Goal: Information Seeking & Learning: Learn about a topic

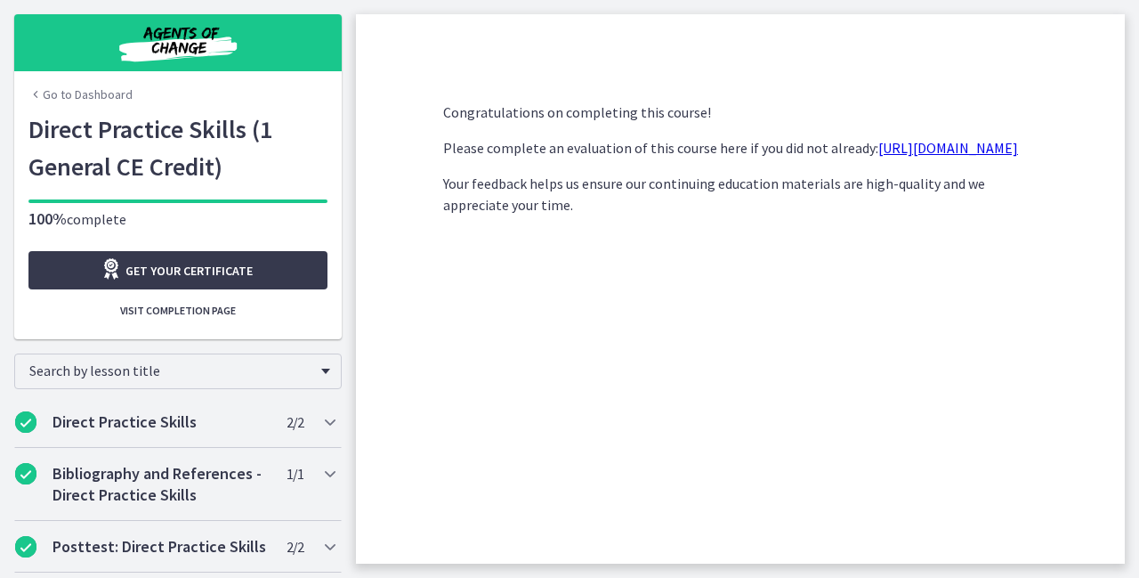
click at [87, 88] on link "Go to Dashboard" at bounding box center [80, 94] width 104 height 18
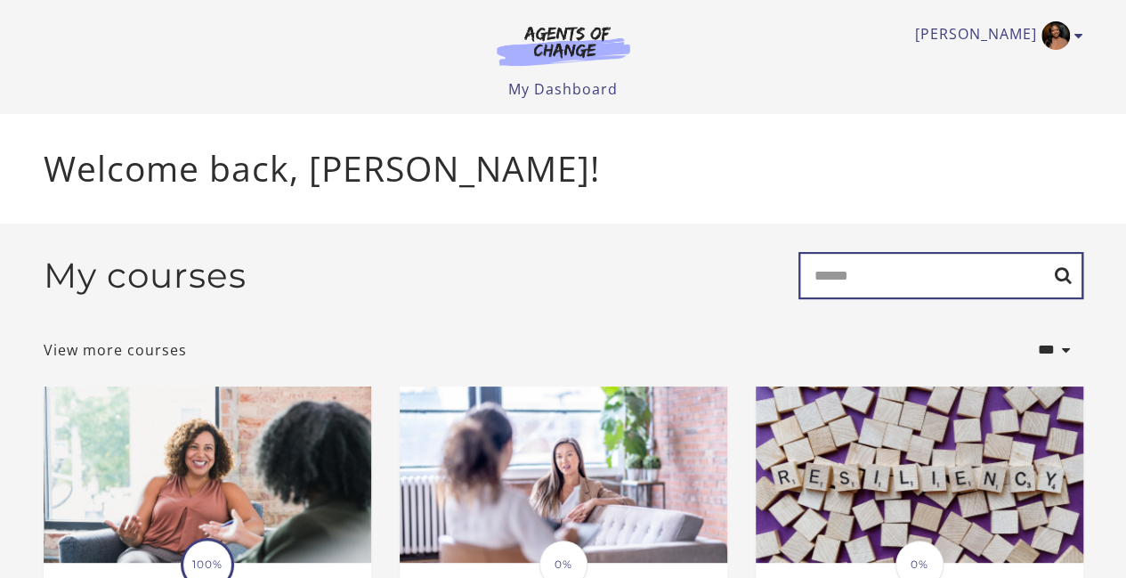
click at [828, 270] on input "Search" at bounding box center [940, 275] width 285 height 47
type input "********"
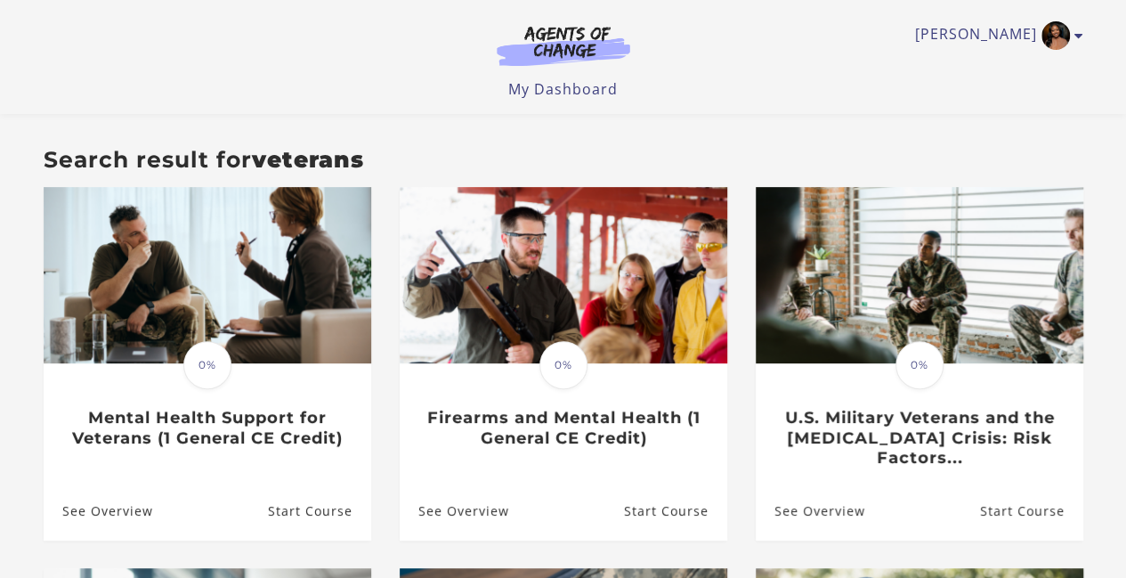
scroll to position [117, 0]
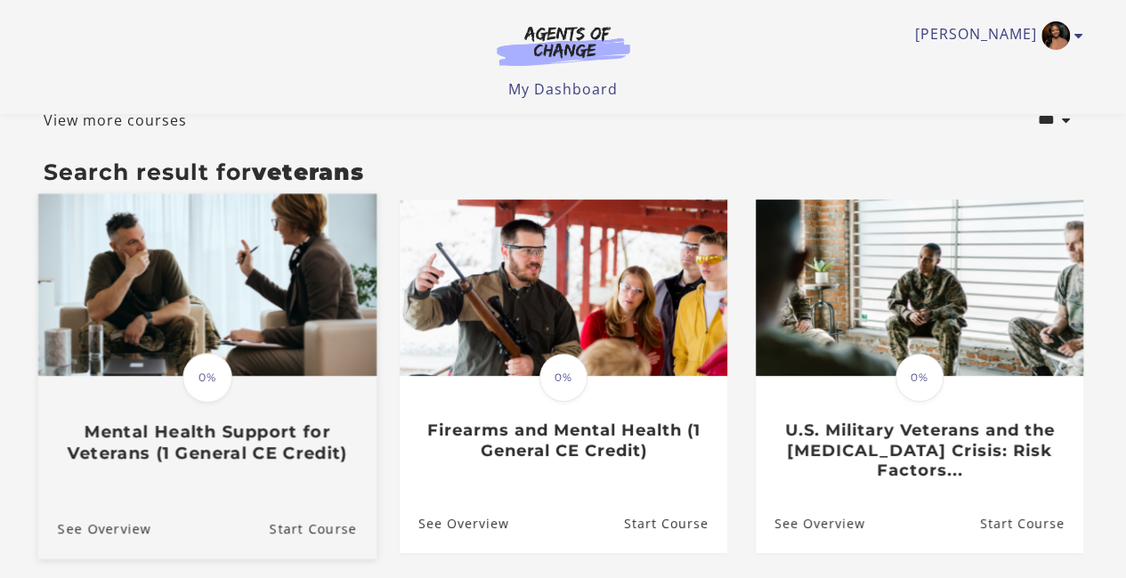
click at [265, 448] on h3 "Mental Health Support for Veterans (1 General CE Credit)" at bounding box center [206, 441] width 299 height 41
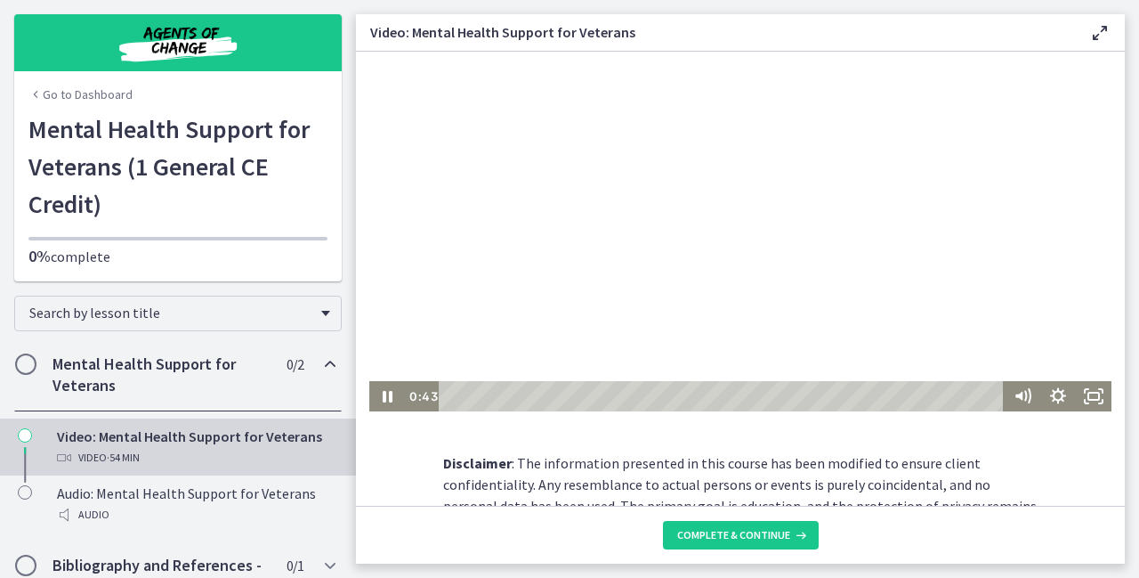
click at [719, 125] on div at bounding box center [740, 232] width 742 height 360
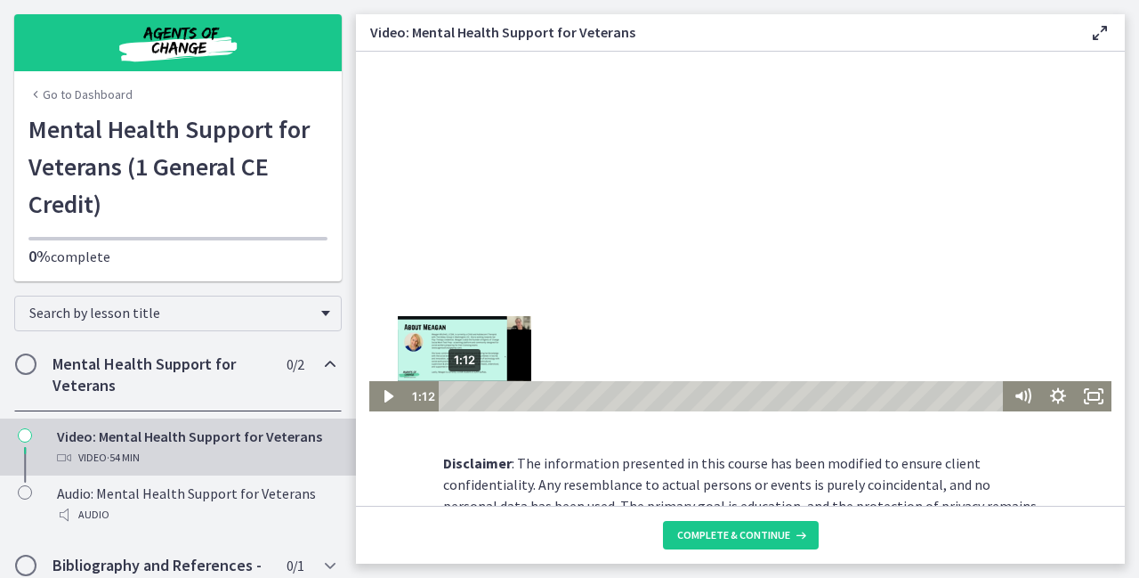
click at [458, 395] on div "1:12" at bounding box center [724, 396] width 544 height 30
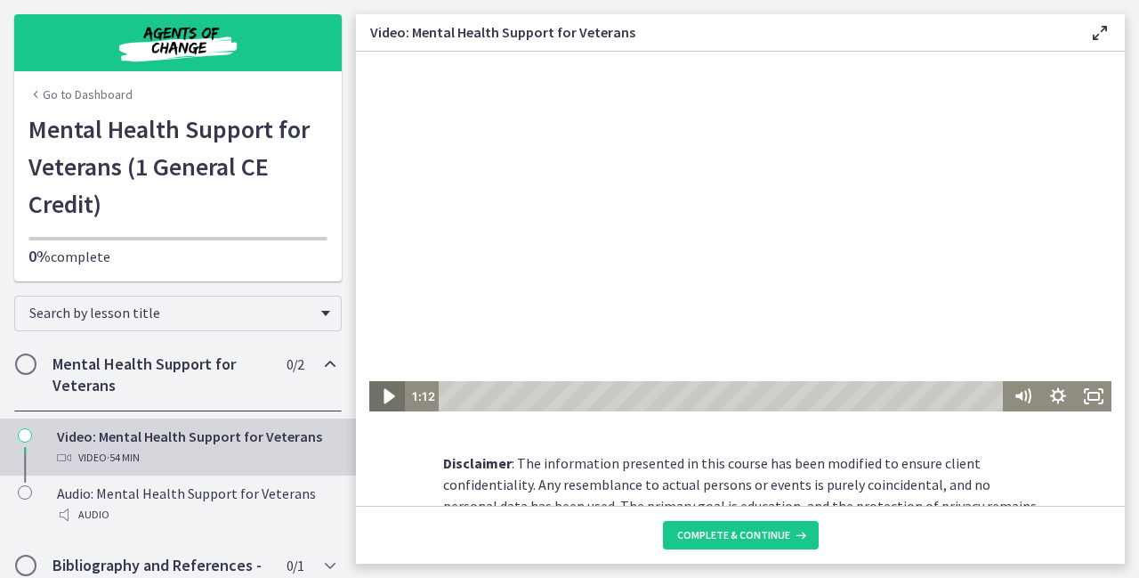
click at [377, 394] on icon "Play Video" at bounding box center [389, 396] width 43 height 36
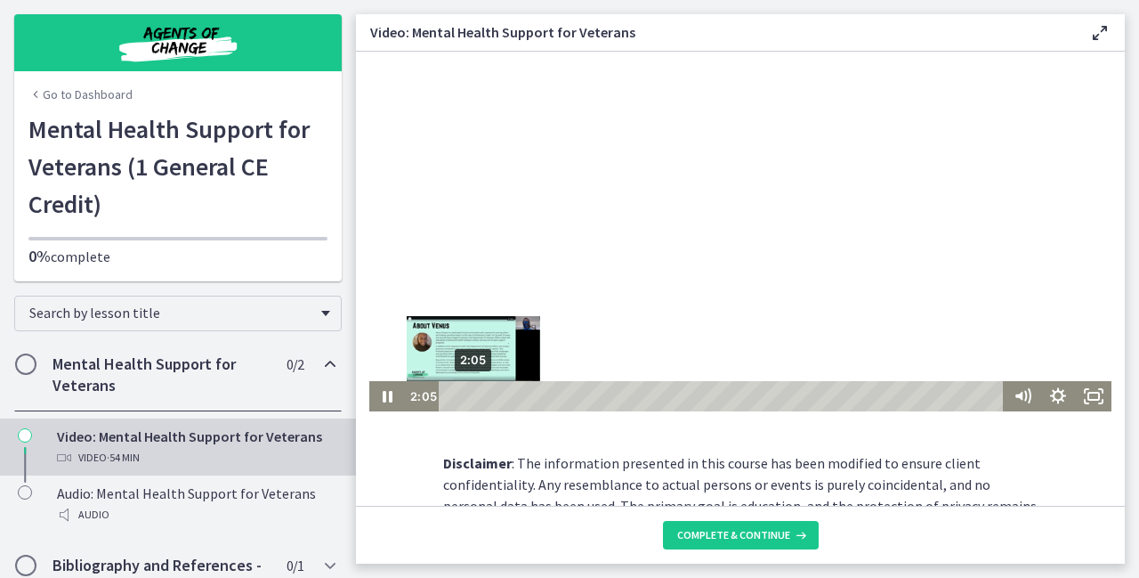
click at [466, 395] on div "2:05" at bounding box center [724, 396] width 544 height 30
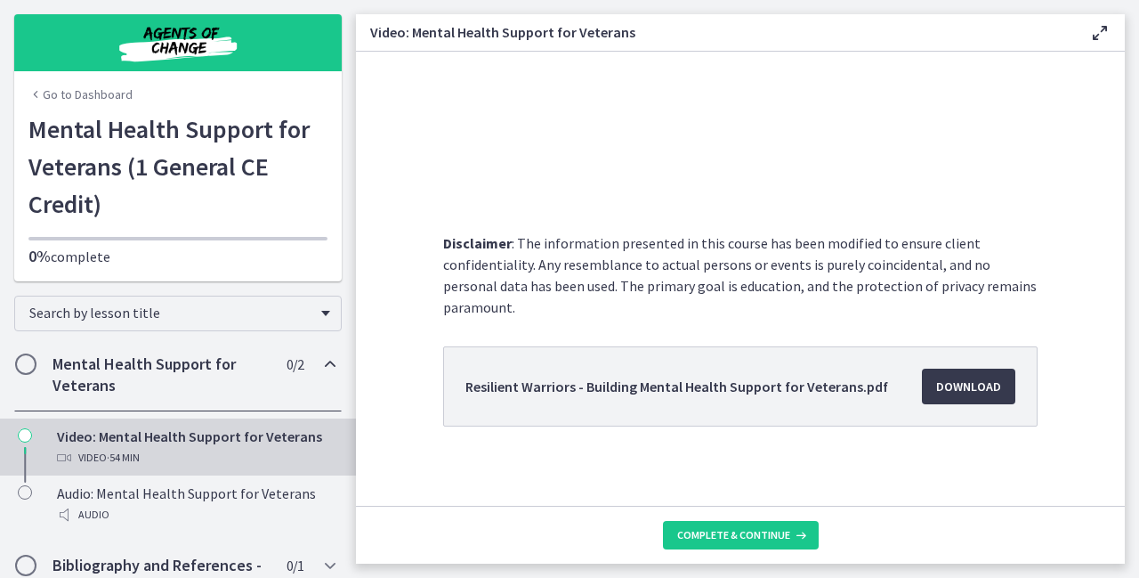
scroll to position [225, 0]
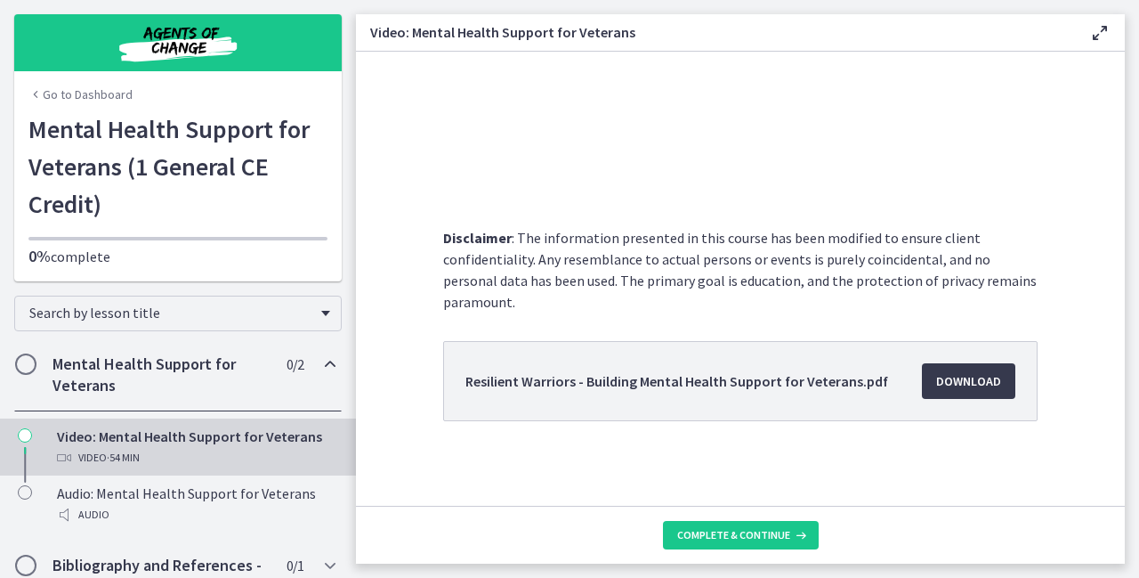
drag, startPoint x: 1117, startPoint y: 503, endPoint x: 749, endPoint y: 306, distance: 416.9
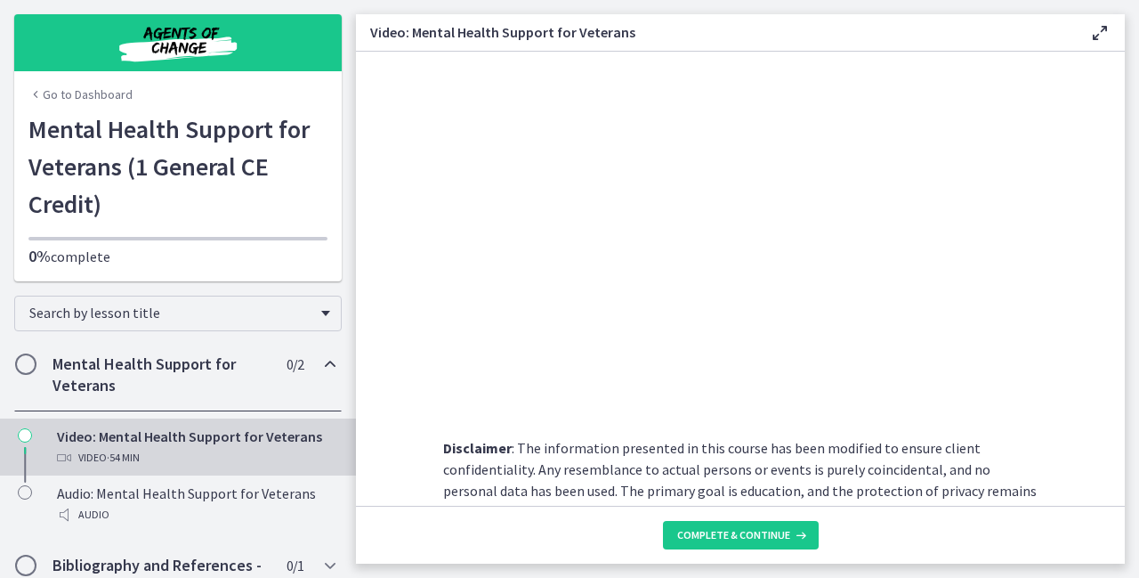
scroll to position [12, 0]
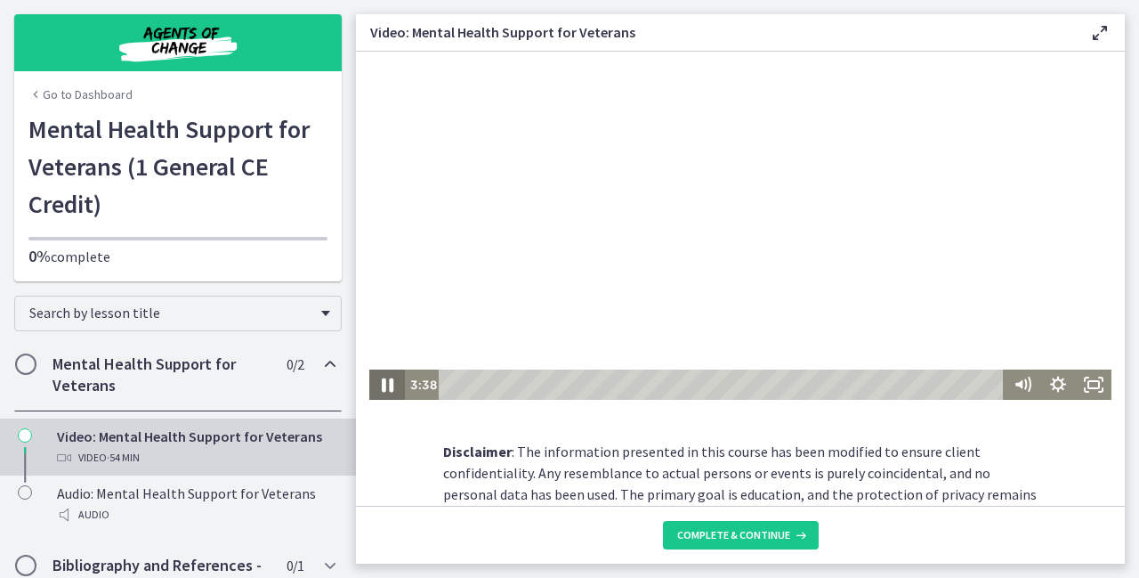
click at [383, 381] on icon "Pause" at bounding box center [388, 385] width 12 height 14
click at [383, 381] on icon "Play Video" at bounding box center [389, 385] width 43 height 36
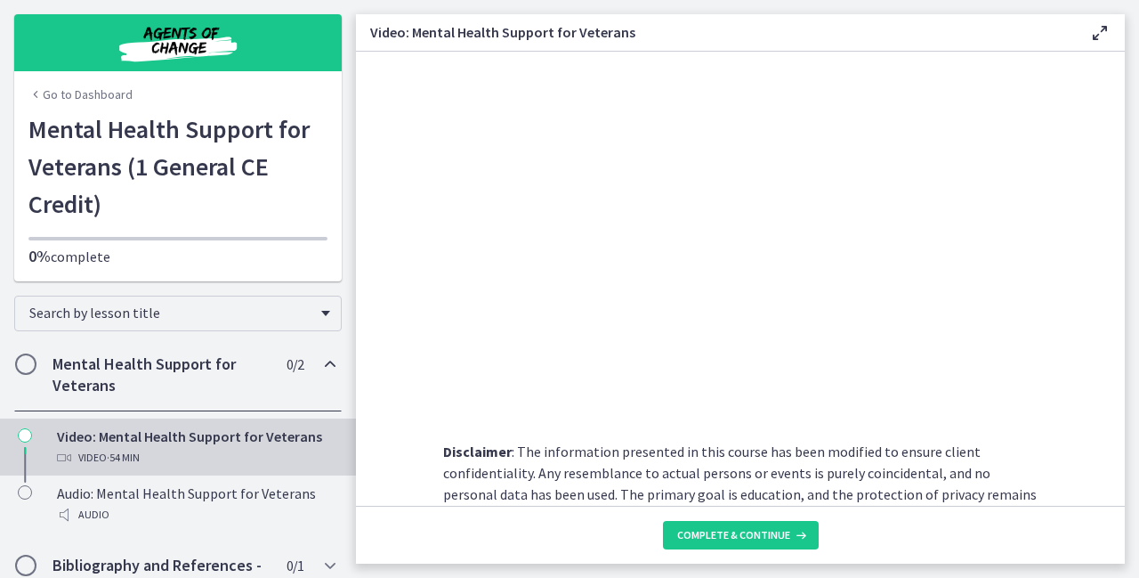
scroll to position [0, 0]
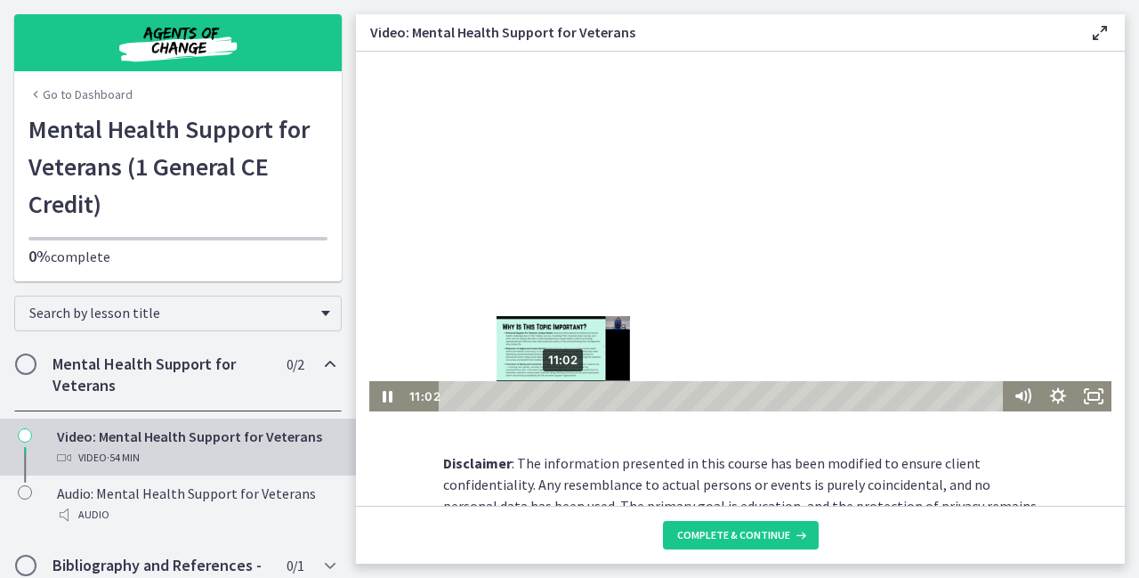
click at [557, 398] on div "11:02" at bounding box center [724, 396] width 544 height 30
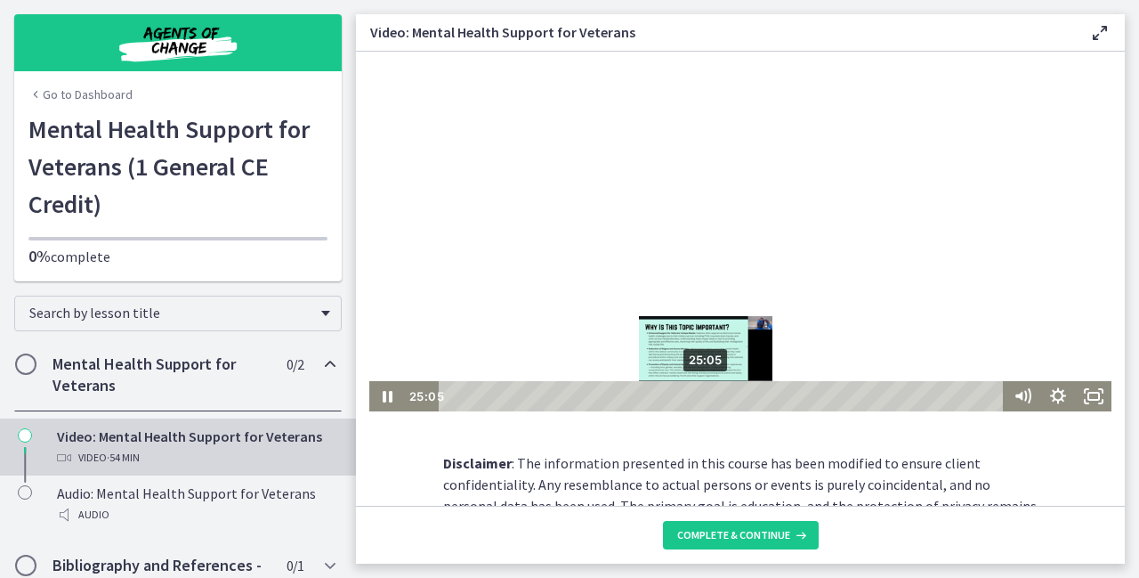
click at [700, 395] on div "25:05" at bounding box center [724, 396] width 544 height 30
click at [710, 396] on div "26:08" at bounding box center [724, 396] width 544 height 30
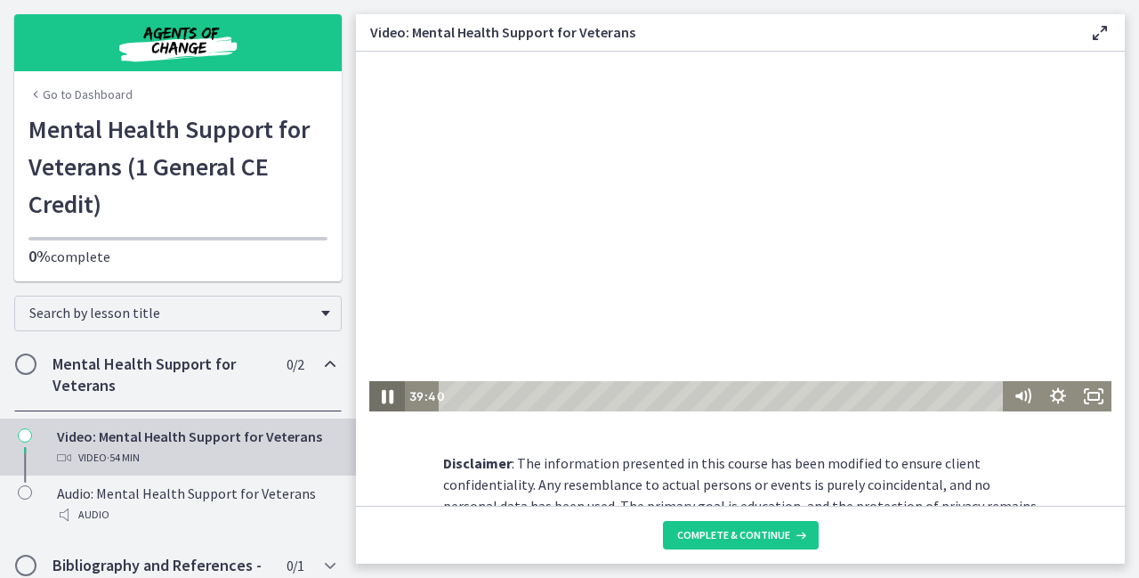
click at [377, 403] on icon "Pause" at bounding box center [387, 396] width 43 height 36
click at [384, 391] on icon "Play Video" at bounding box center [389, 396] width 11 height 15
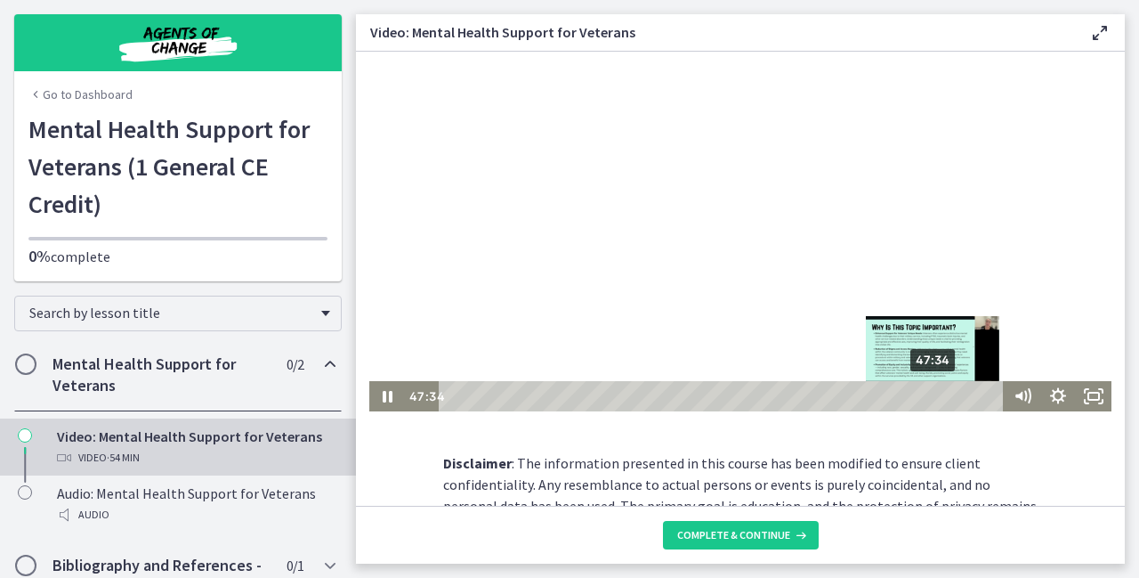
click at [928, 399] on div "47:34" at bounding box center [724, 396] width 544 height 30
click at [946, 398] on div "49:25" at bounding box center [724, 396] width 544 height 30
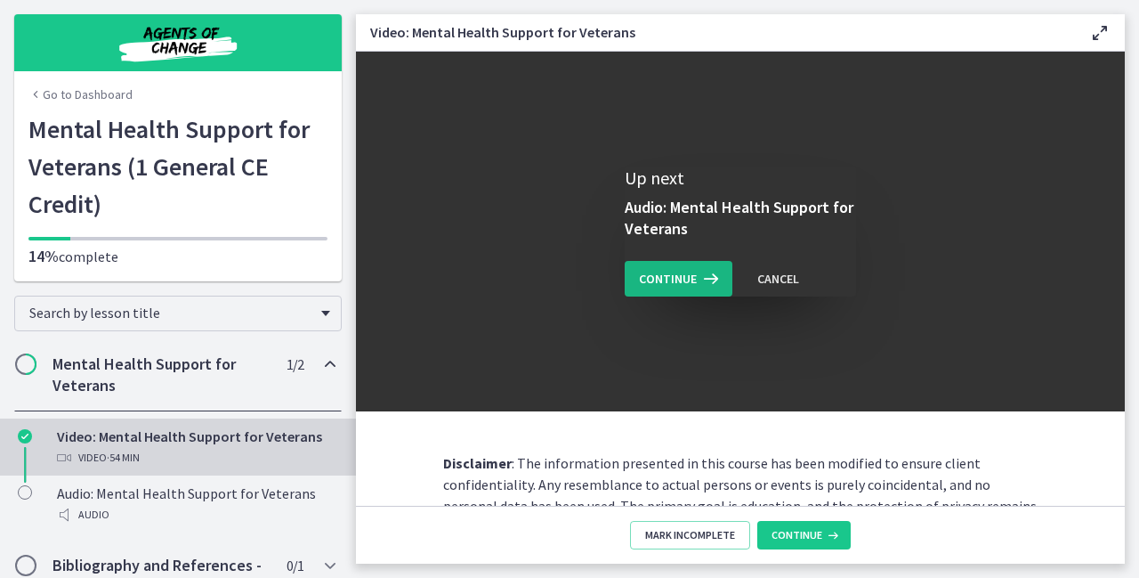
click at [669, 272] on span "Continue" at bounding box center [668, 278] width 58 height 21
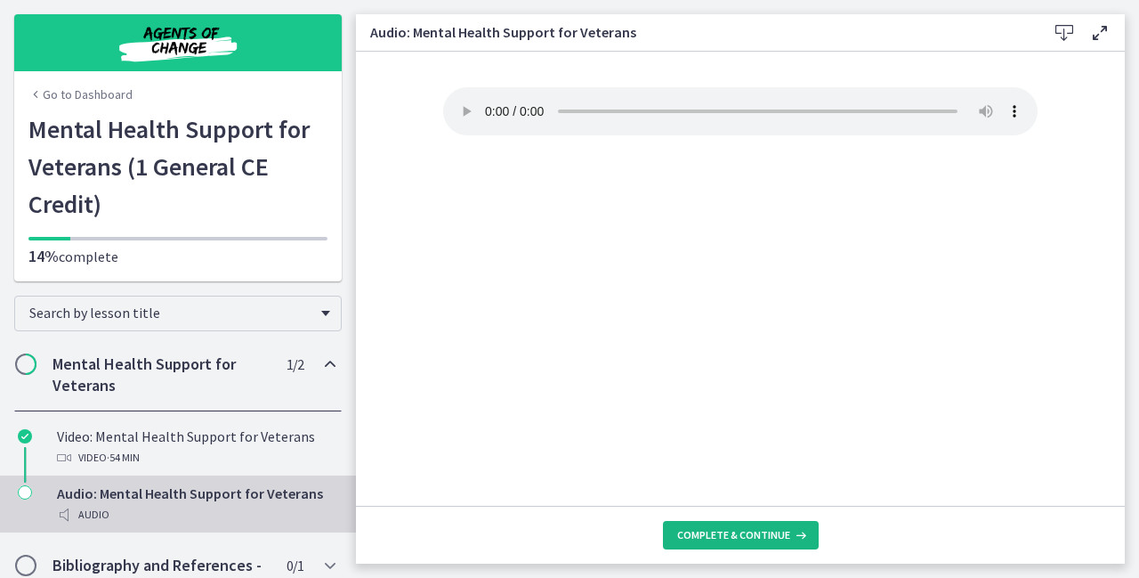
click at [742, 533] on span "Complete & continue" at bounding box center [733, 535] width 113 height 14
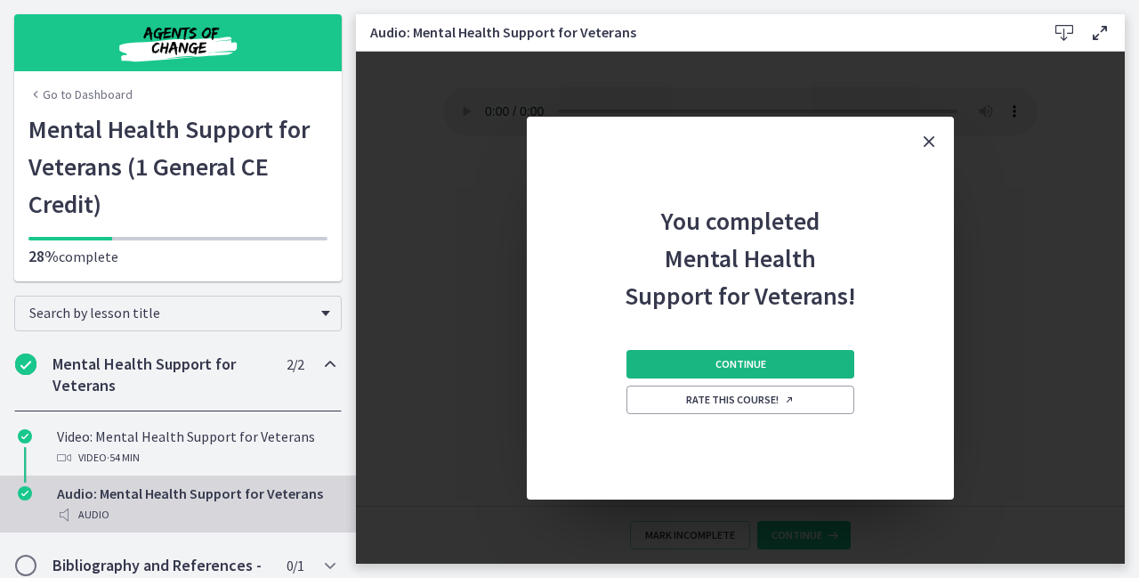
click at [773, 367] on button "Continue" at bounding box center [741, 364] width 228 height 28
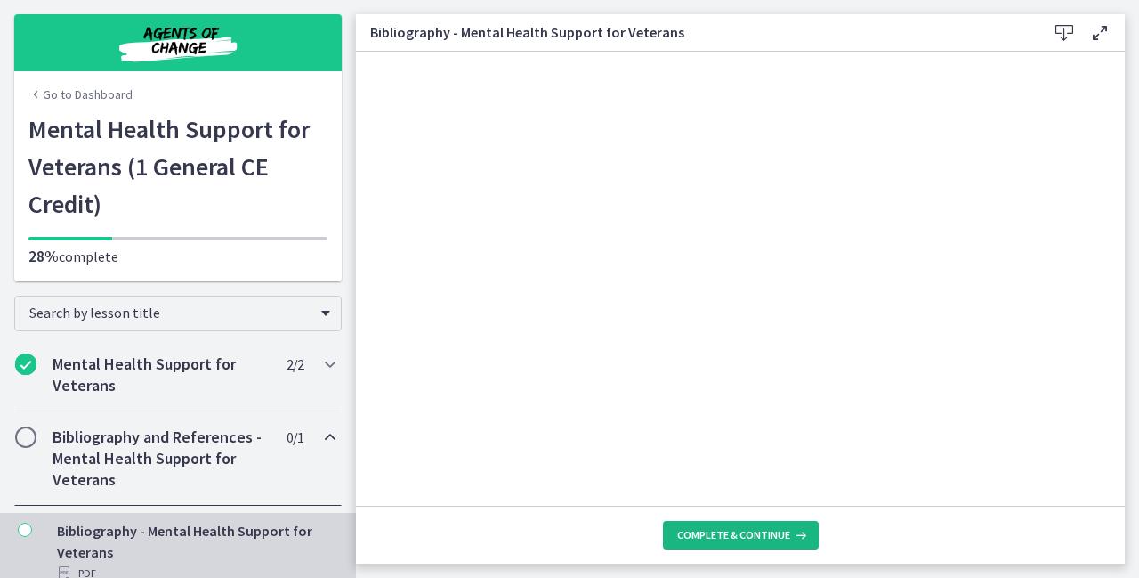
click at [744, 540] on span "Complete & continue" at bounding box center [733, 535] width 113 height 14
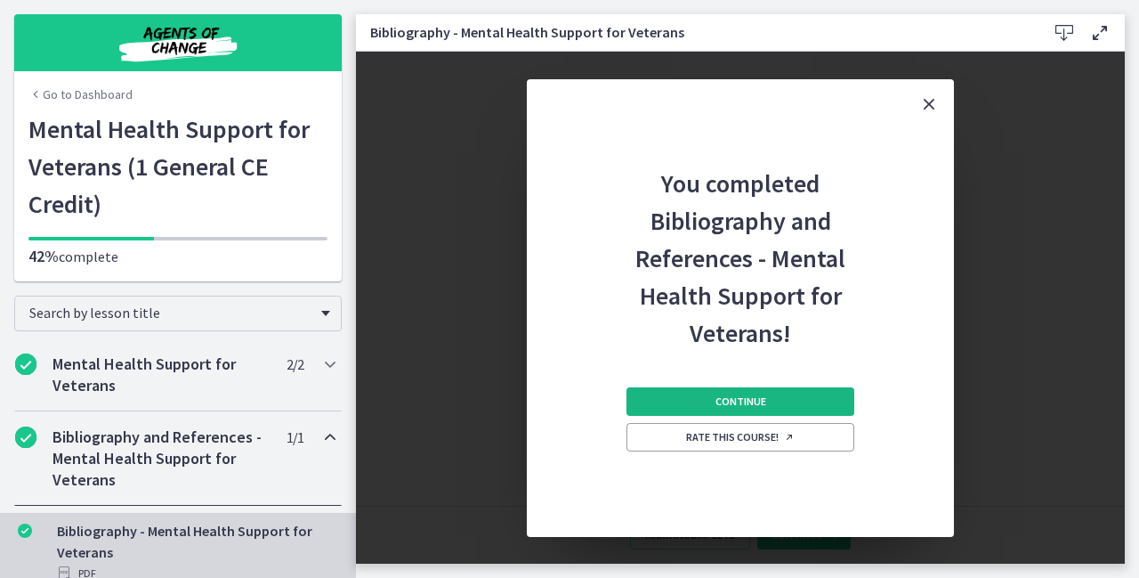
click at [773, 401] on button "Continue" at bounding box center [741, 401] width 228 height 28
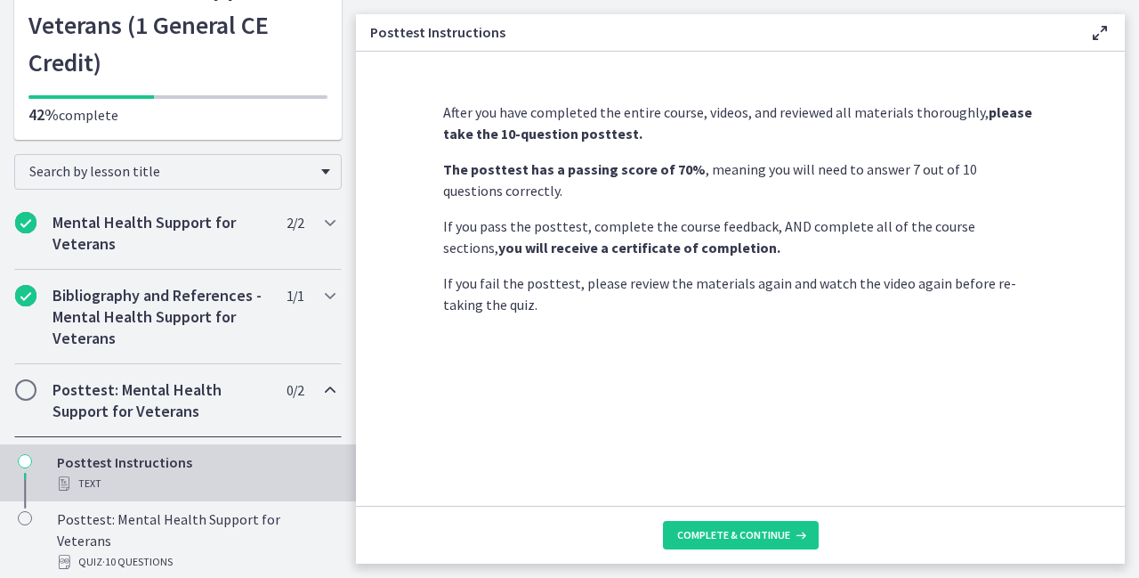
scroll to position [142, 0]
click at [25, 385] on span "Chapters" at bounding box center [26, 389] width 18 height 18
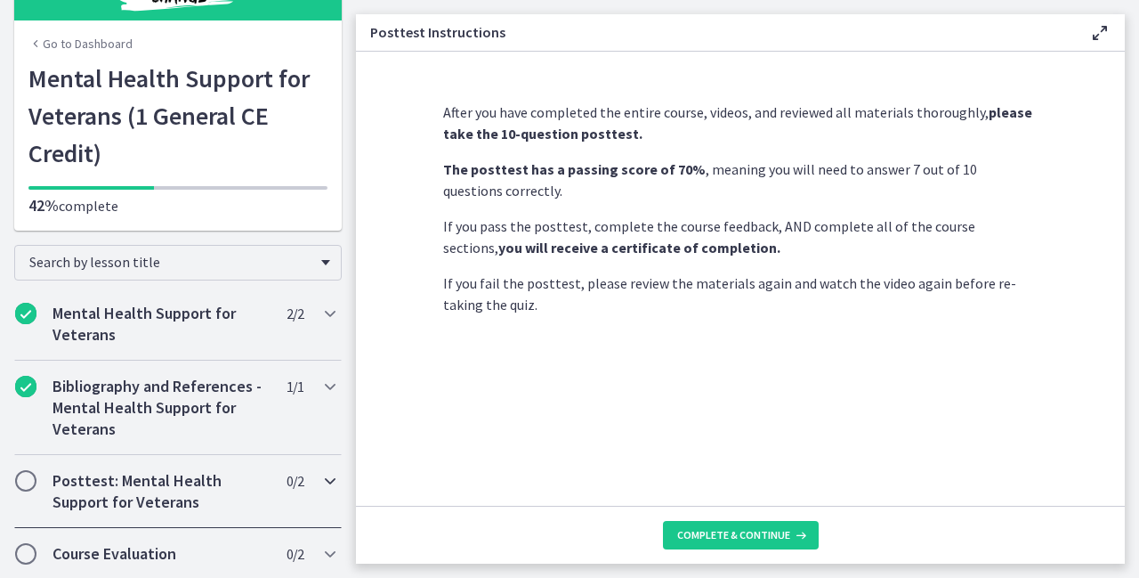
scroll to position [51, 0]
click at [709, 530] on span "Complete & continue" at bounding box center [733, 535] width 113 height 14
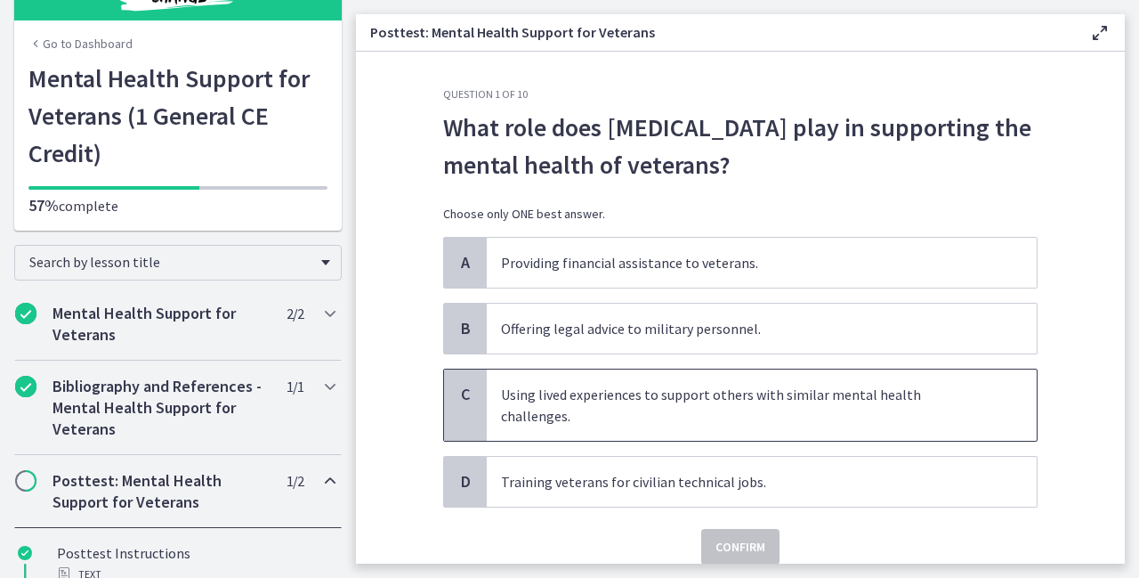
click at [577, 398] on p "Using lived experiences to support others with similar mental health challenges." at bounding box center [744, 405] width 486 height 43
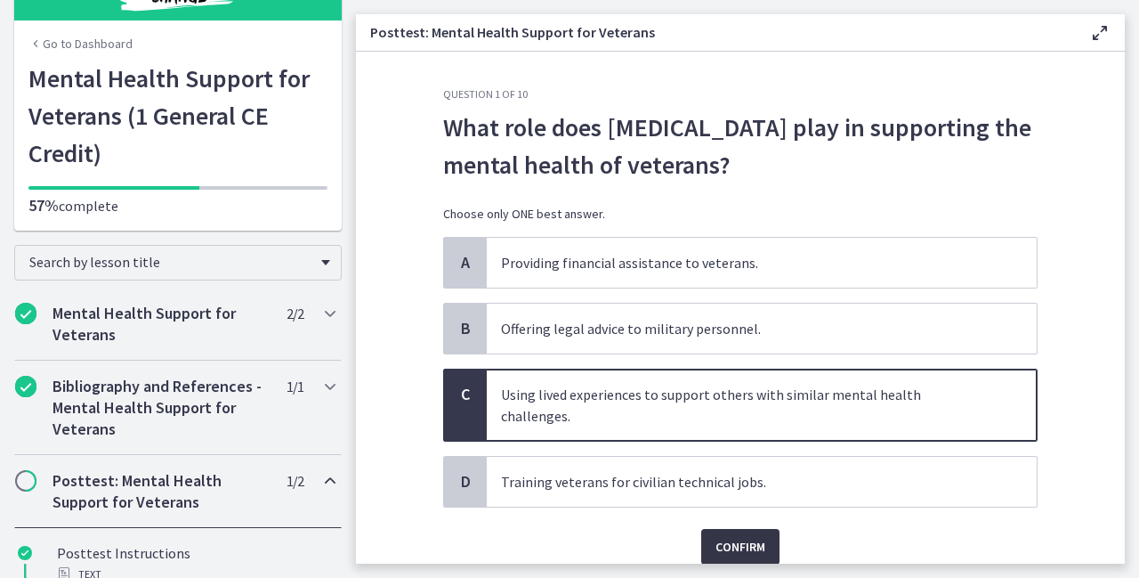
click at [744, 536] on span "Confirm" at bounding box center [741, 546] width 50 height 21
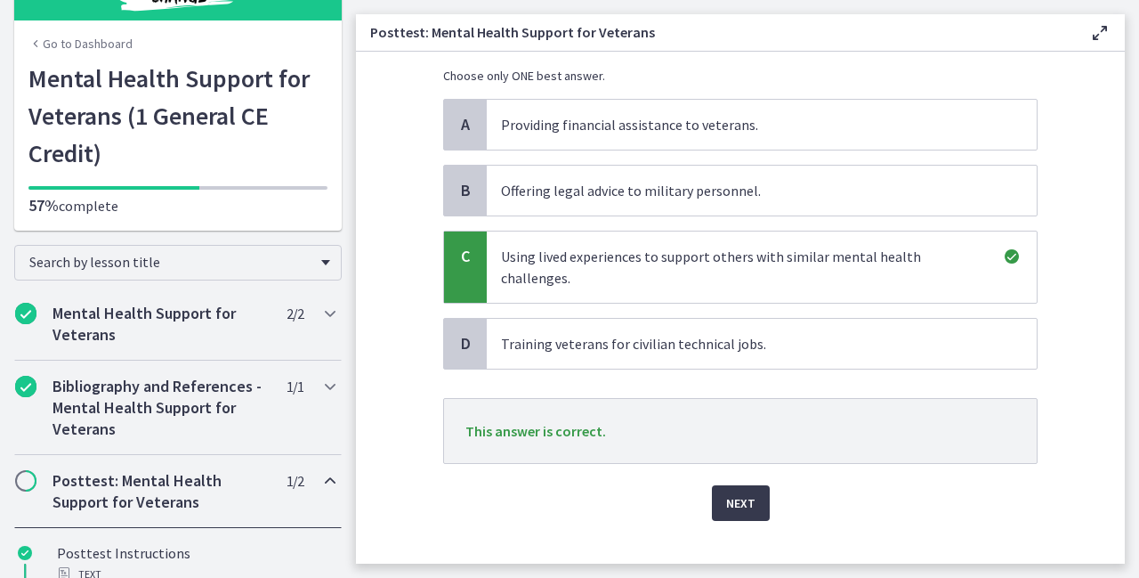
scroll to position [142, 0]
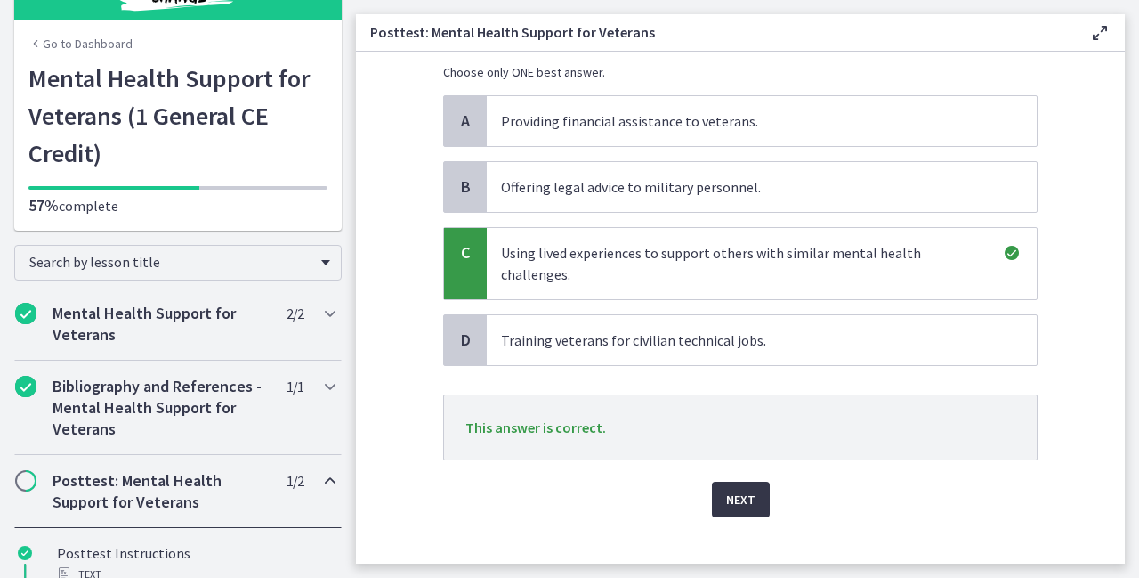
click at [748, 489] on span "Next" at bounding box center [740, 499] width 29 height 21
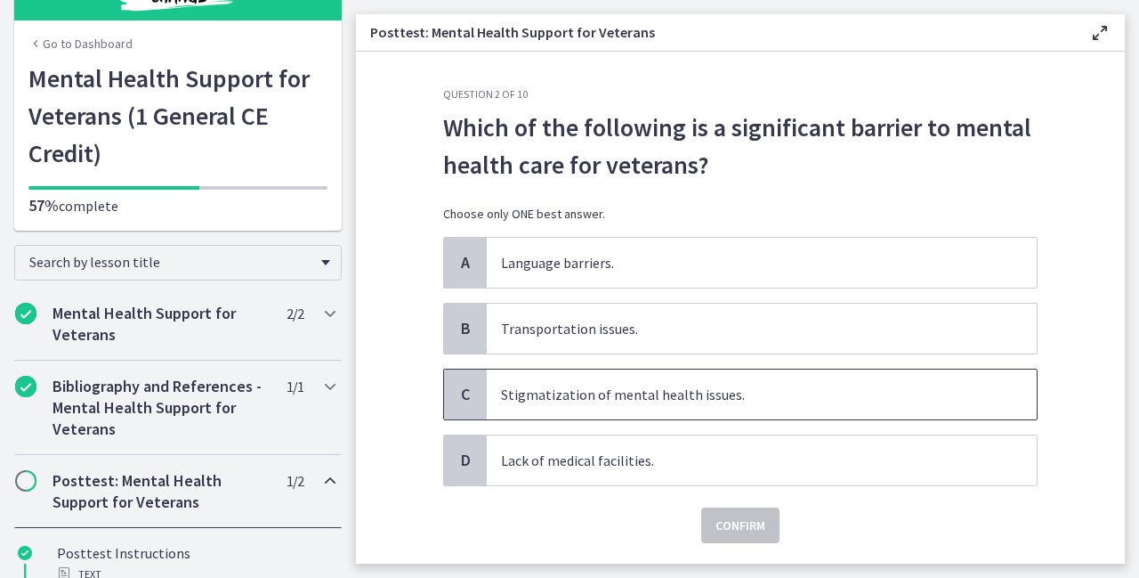
click at [544, 404] on span "Stigmatization of mental health issues." at bounding box center [762, 394] width 550 height 50
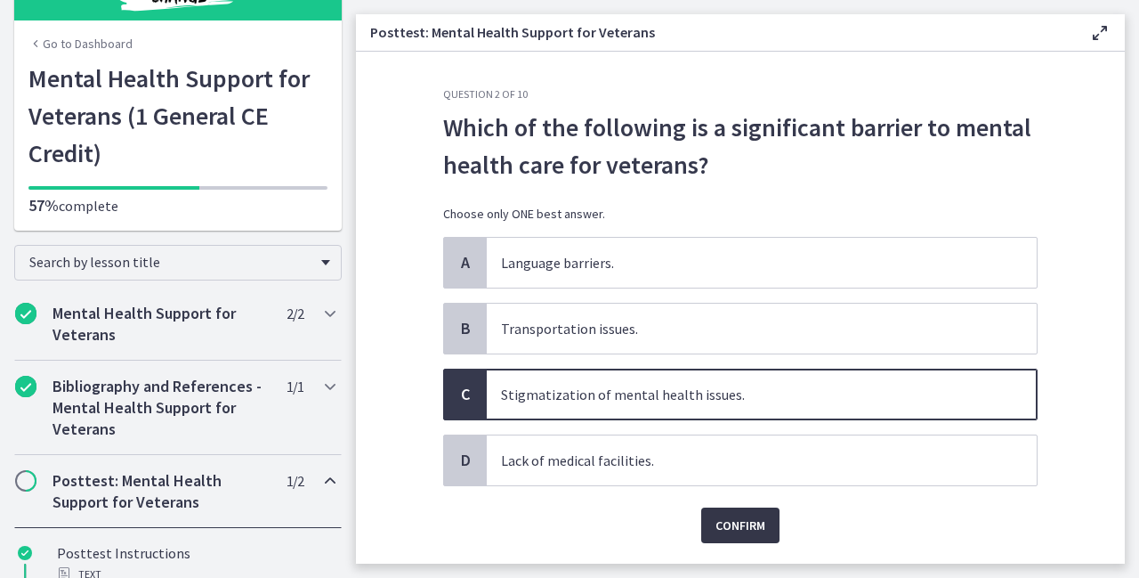
click at [760, 524] on button "Confirm" at bounding box center [740, 525] width 78 height 36
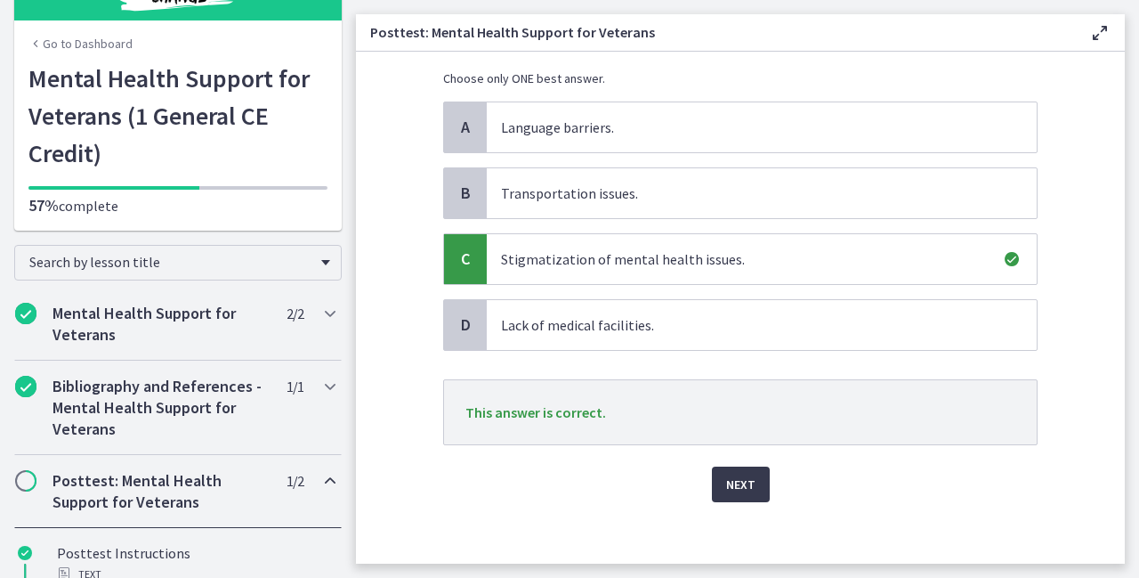
scroll to position [142, 0]
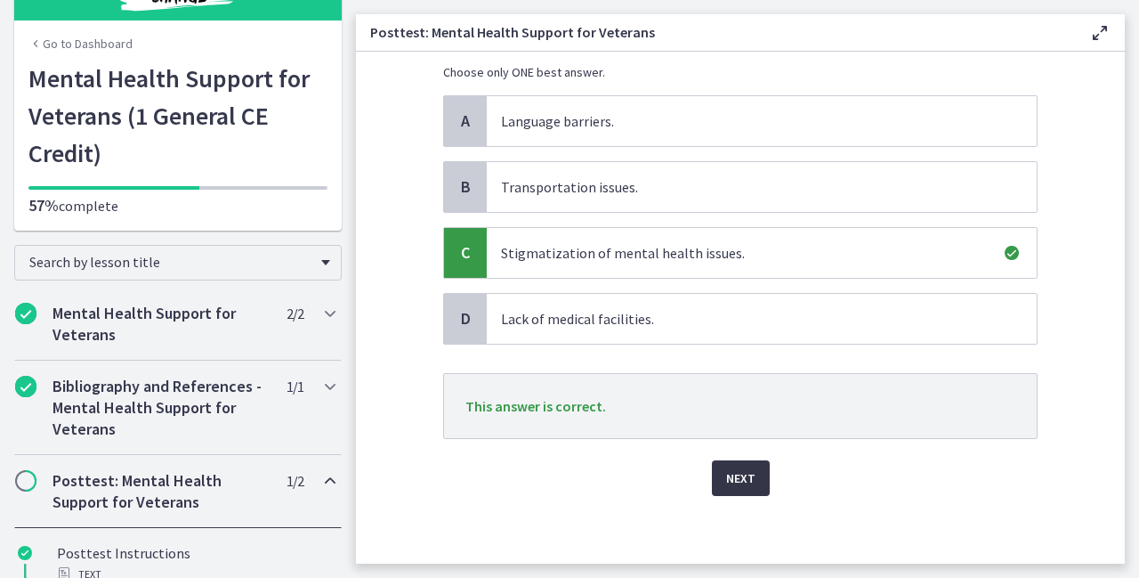
click at [749, 474] on button "Next" at bounding box center [741, 478] width 58 height 36
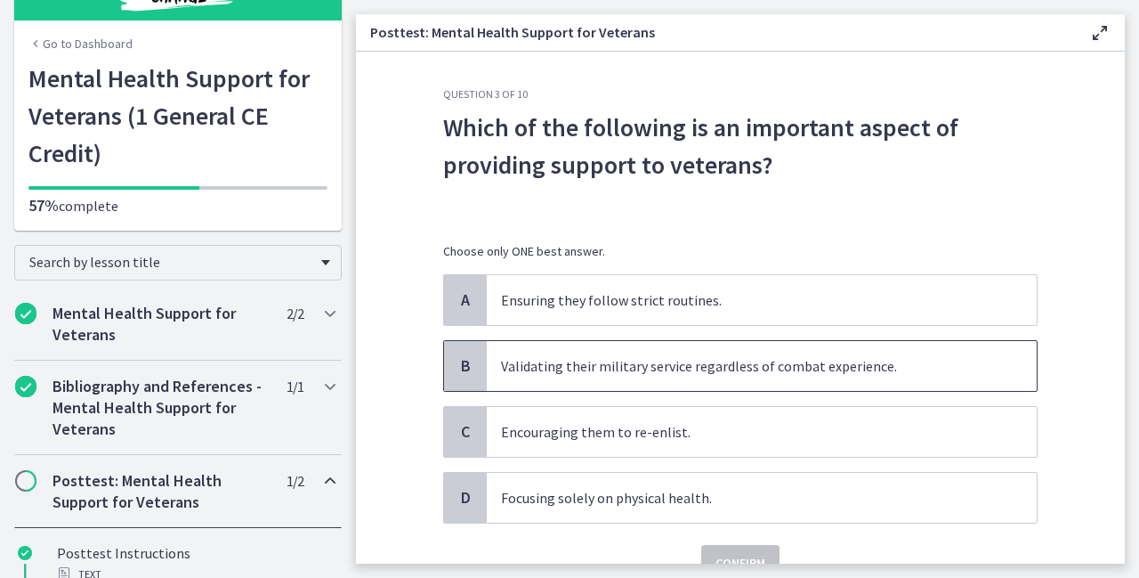
click at [516, 355] on p "Validating their military service regardless of combat experience." at bounding box center [744, 365] width 486 height 21
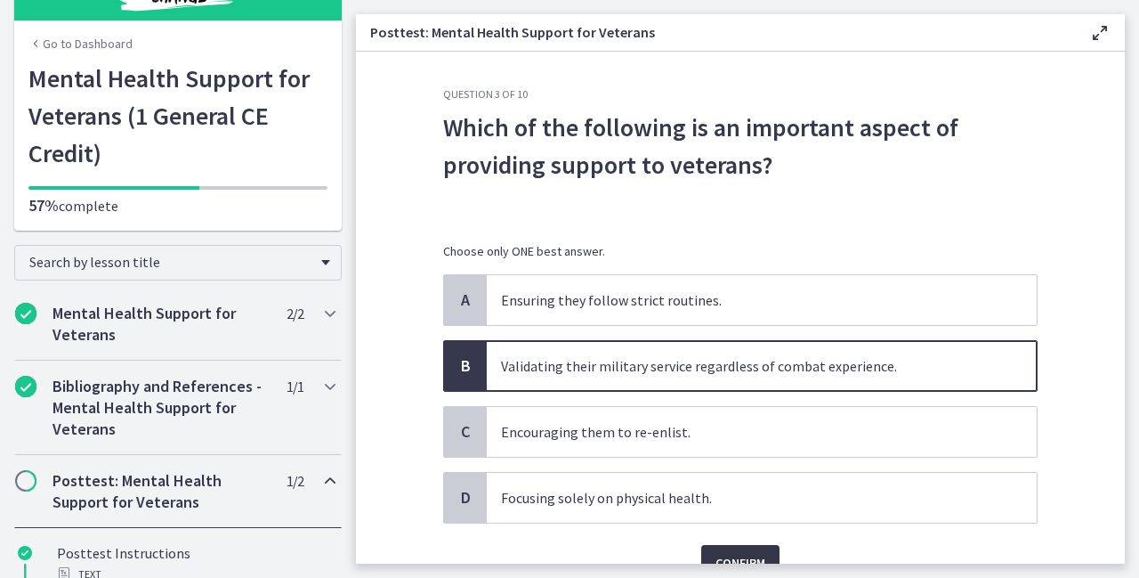
click at [763, 552] on button "Confirm" at bounding box center [740, 563] width 78 height 36
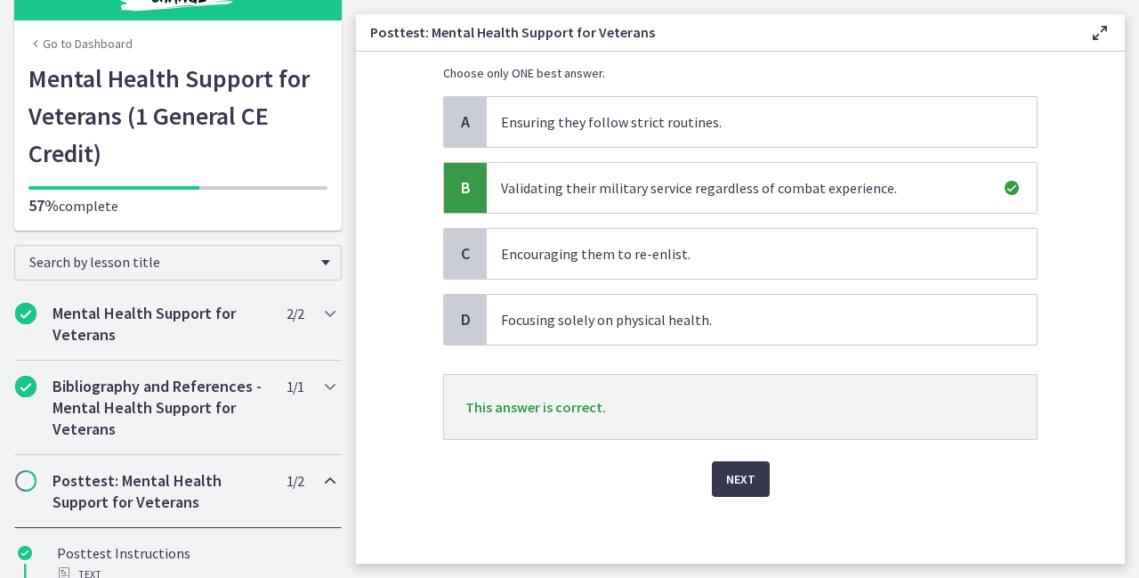
scroll to position [179, 0]
click at [751, 471] on button "Next" at bounding box center [741, 478] width 58 height 36
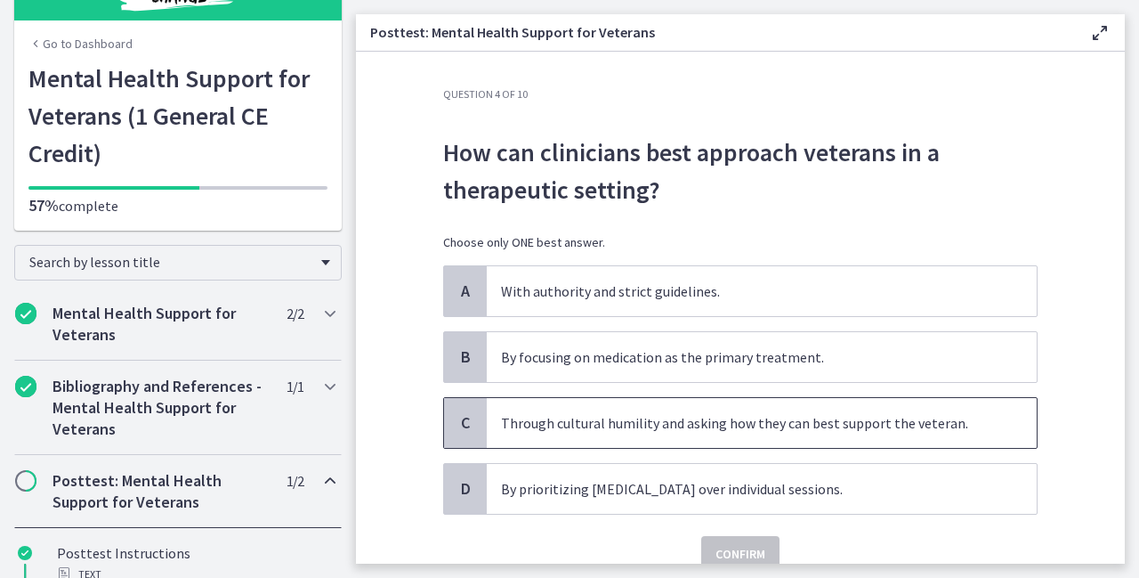
click at [463, 412] on span "C" at bounding box center [465, 422] width 21 height 21
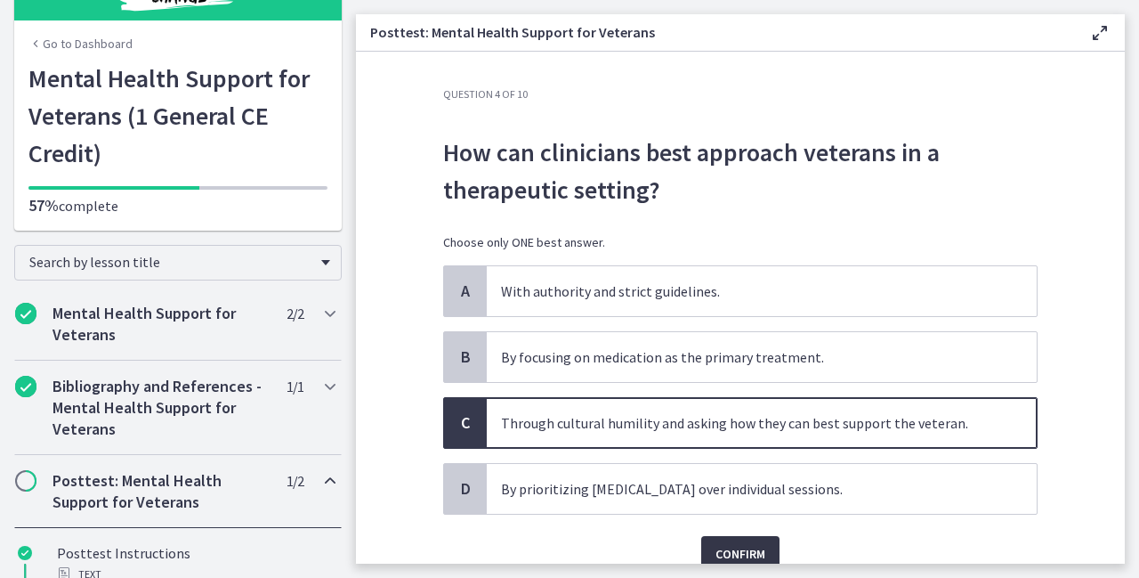
click at [752, 539] on button "Confirm" at bounding box center [740, 554] width 78 height 36
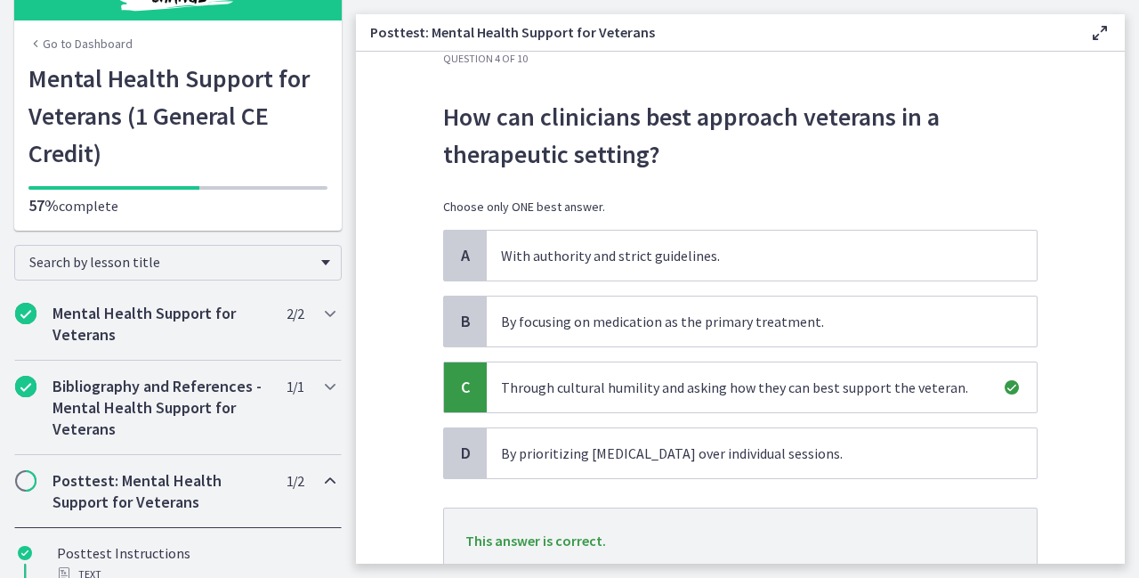
scroll to position [170, 0]
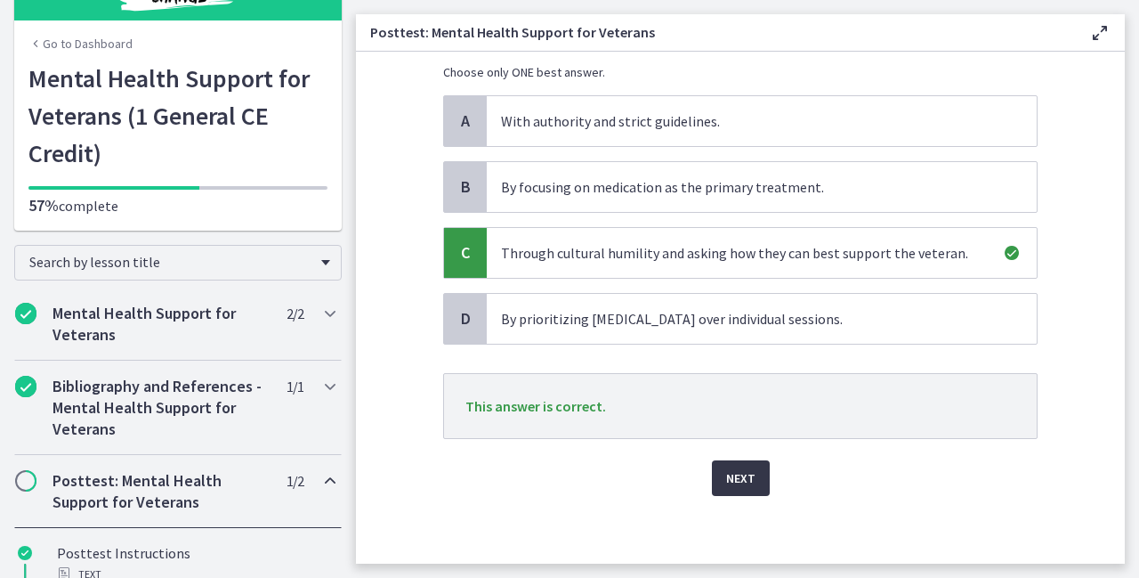
click at [760, 476] on button "Next" at bounding box center [741, 478] width 58 height 36
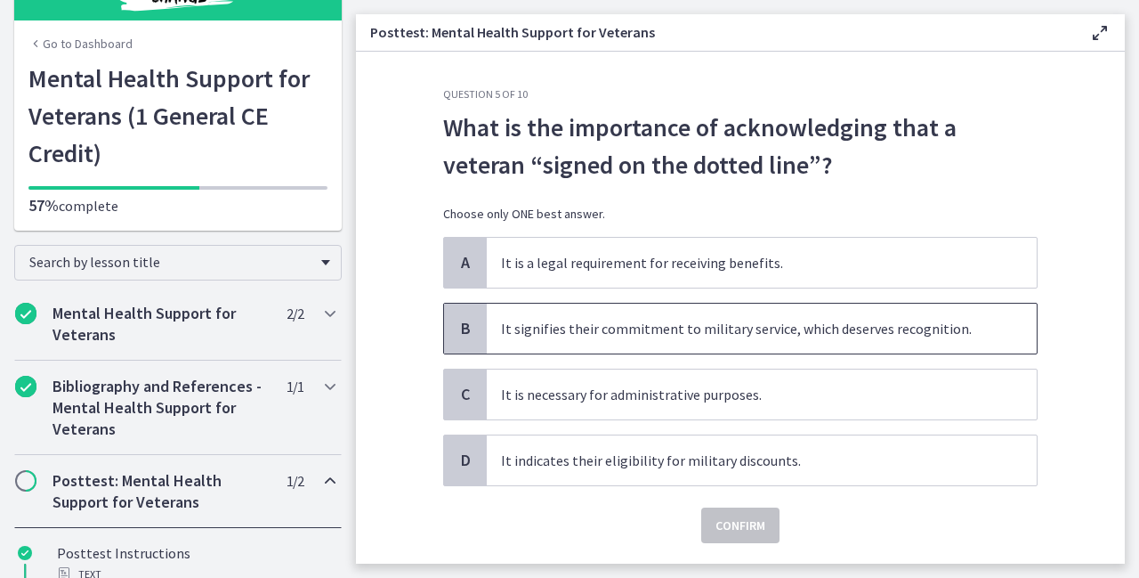
click at [465, 332] on span "B" at bounding box center [465, 328] width 21 height 21
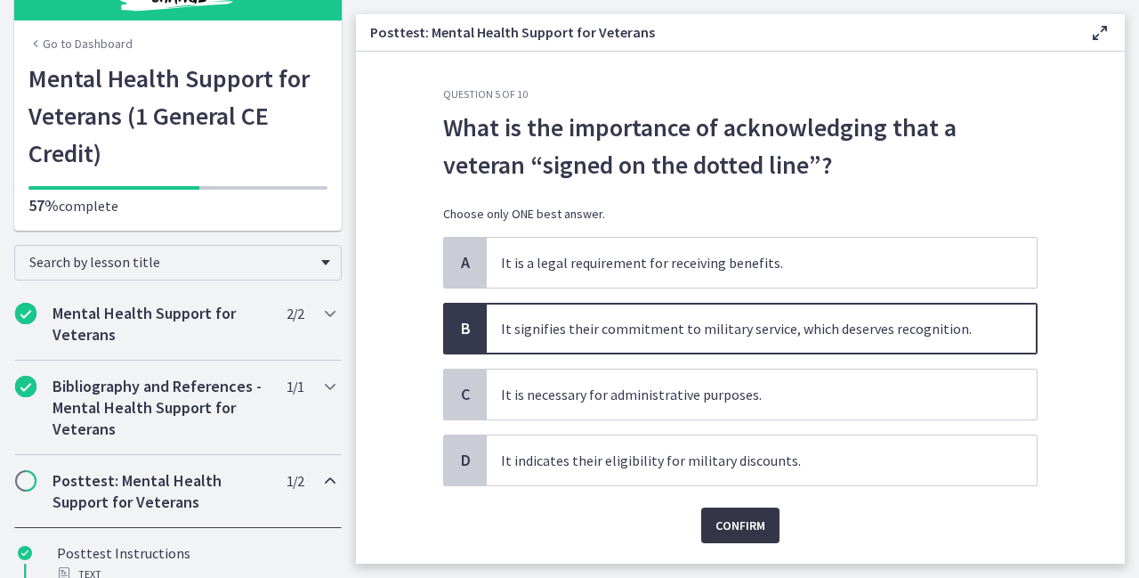
click at [749, 519] on span "Confirm" at bounding box center [741, 524] width 50 height 21
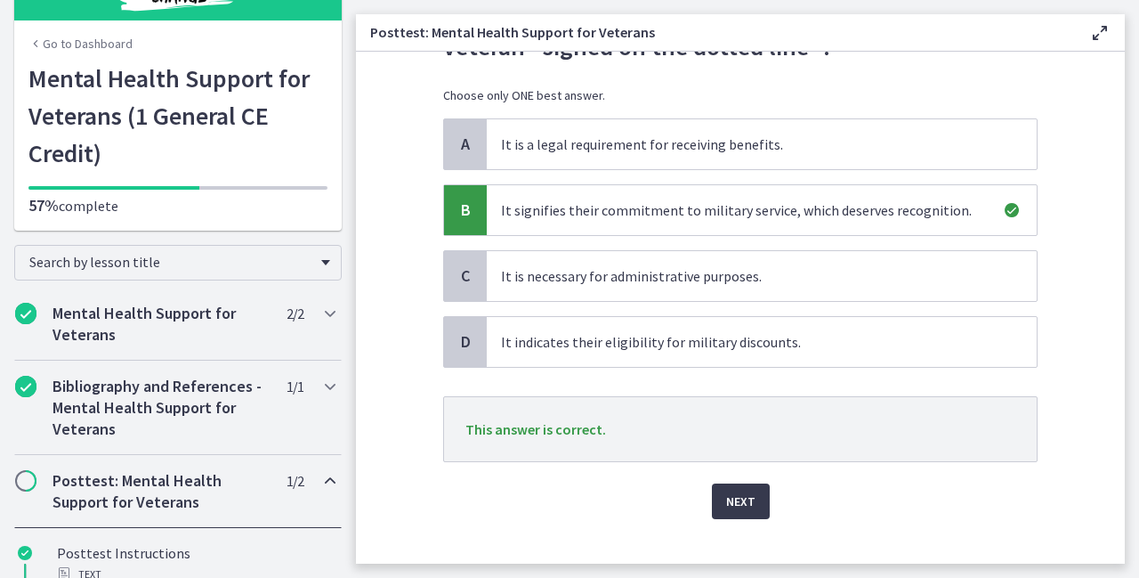
scroll to position [142, 0]
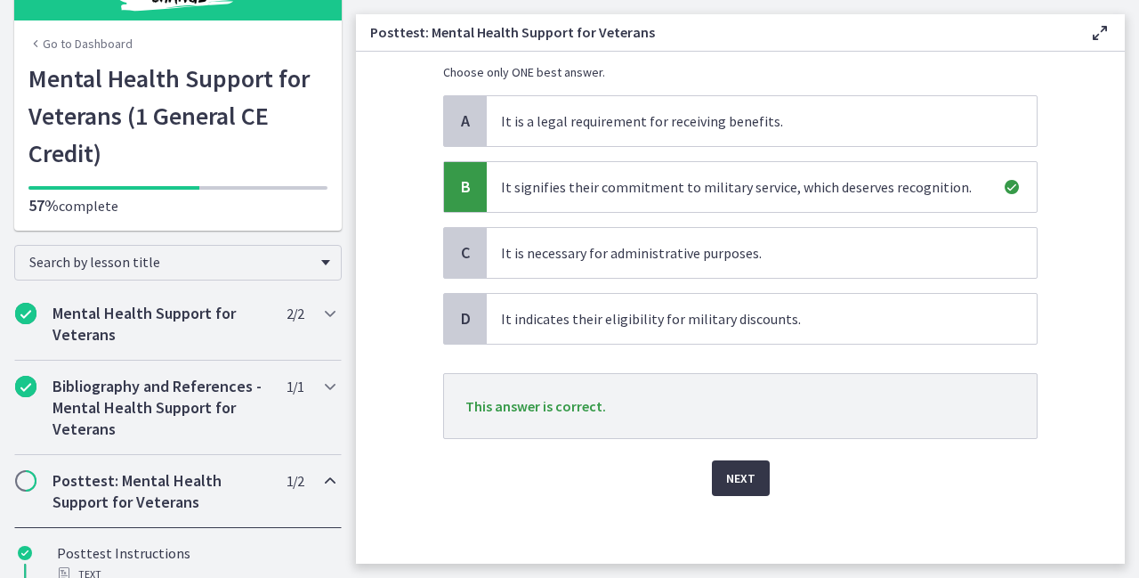
click at [751, 477] on button "Next" at bounding box center [741, 478] width 58 height 36
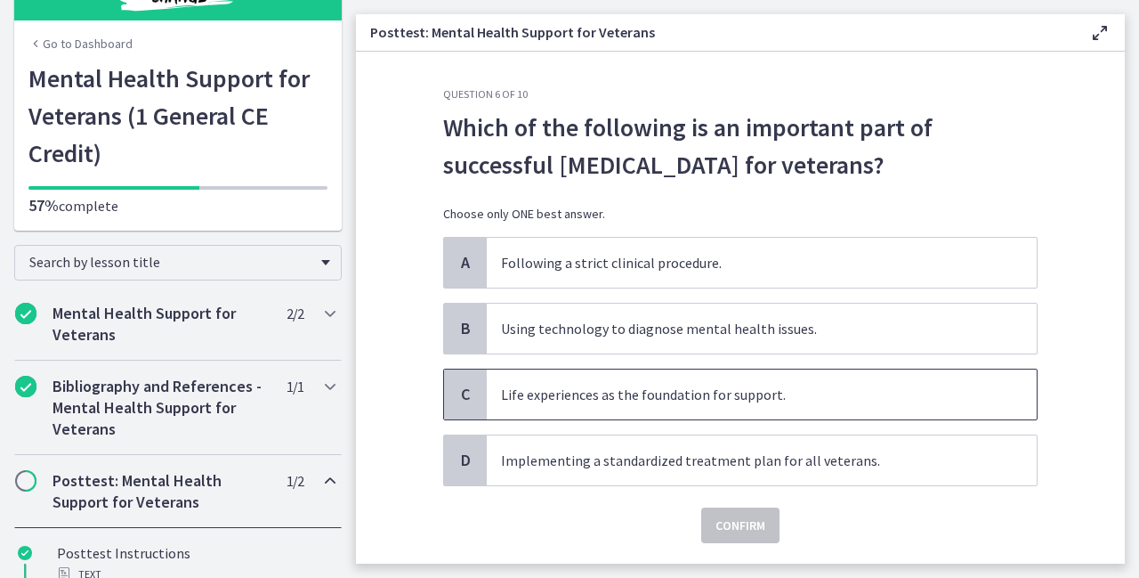
click at [517, 393] on p "Life experiences as the foundation for support." at bounding box center [744, 394] width 486 height 21
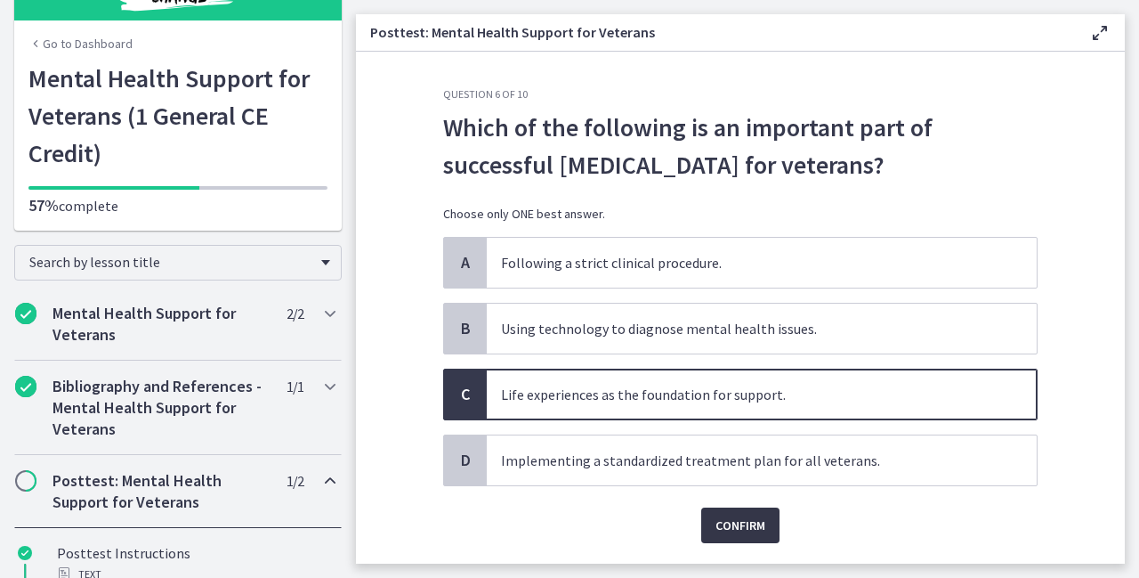
click at [752, 521] on span "Confirm" at bounding box center [741, 524] width 50 height 21
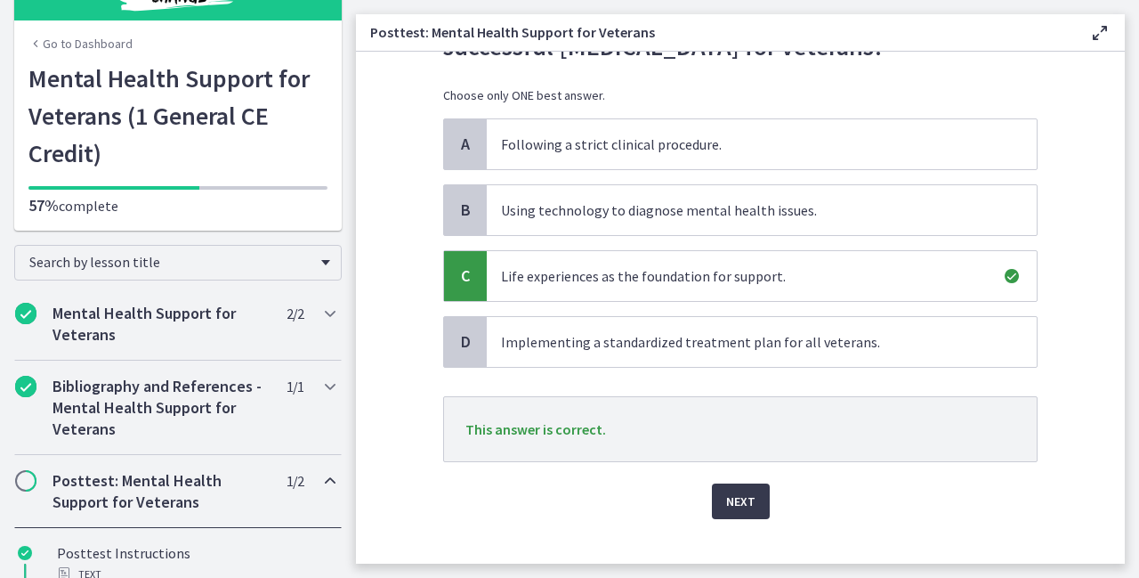
scroll to position [142, 0]
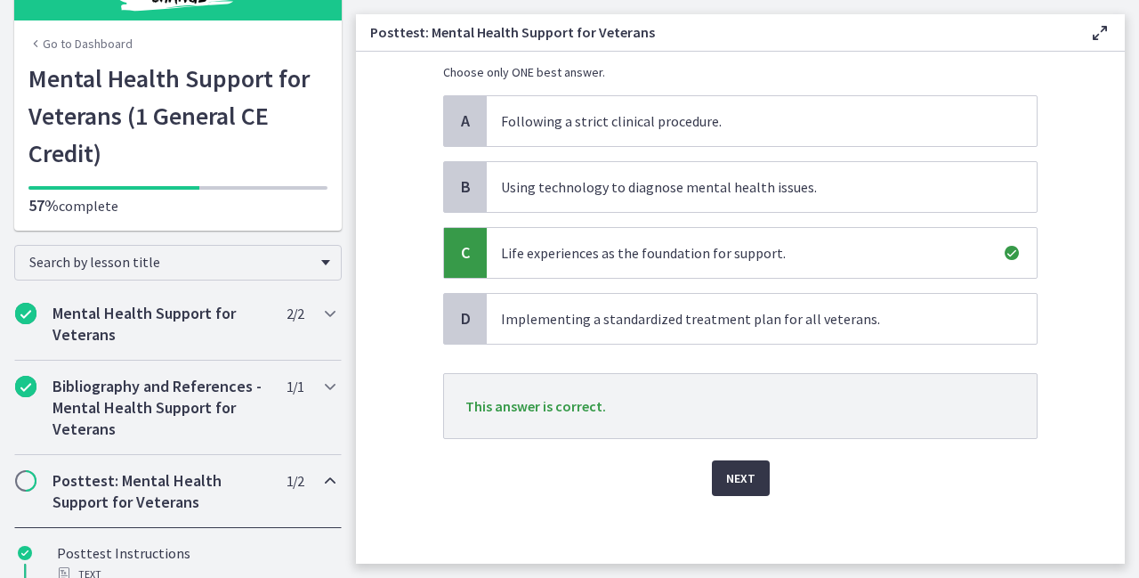
click at [751, 468] on button "Next" at bounding box center [741, 478] width 58 height 36
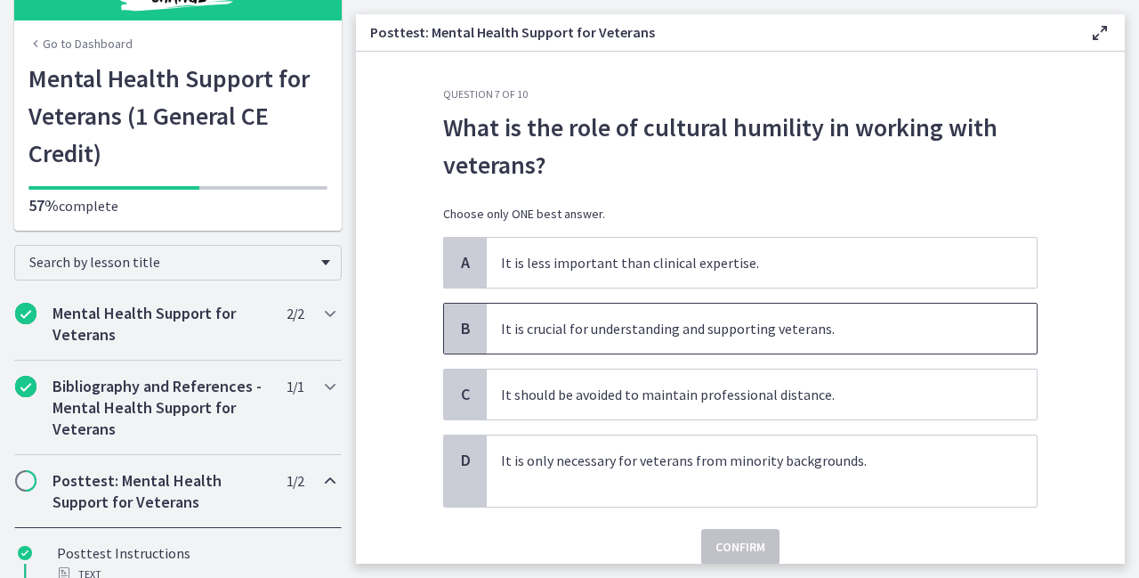
click at [520, 337] on p "It is crucial for understanding and supporting veterans." at bounding box center [744, 328] width 486 height 21
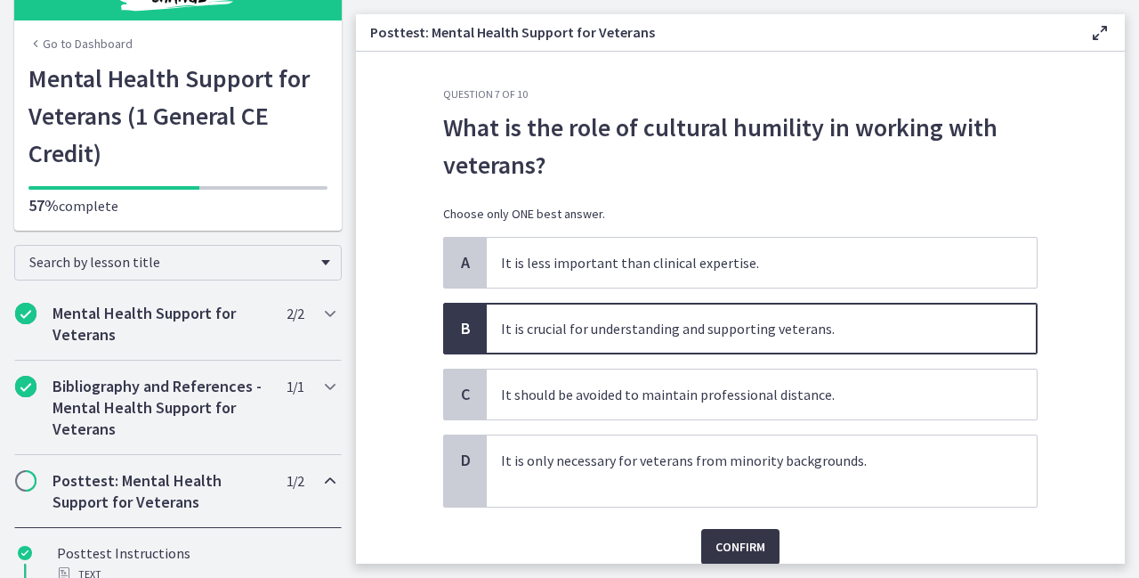
click at [726, 540] on span "Confirm" at bounding box center [741, 546] width 50 height 21
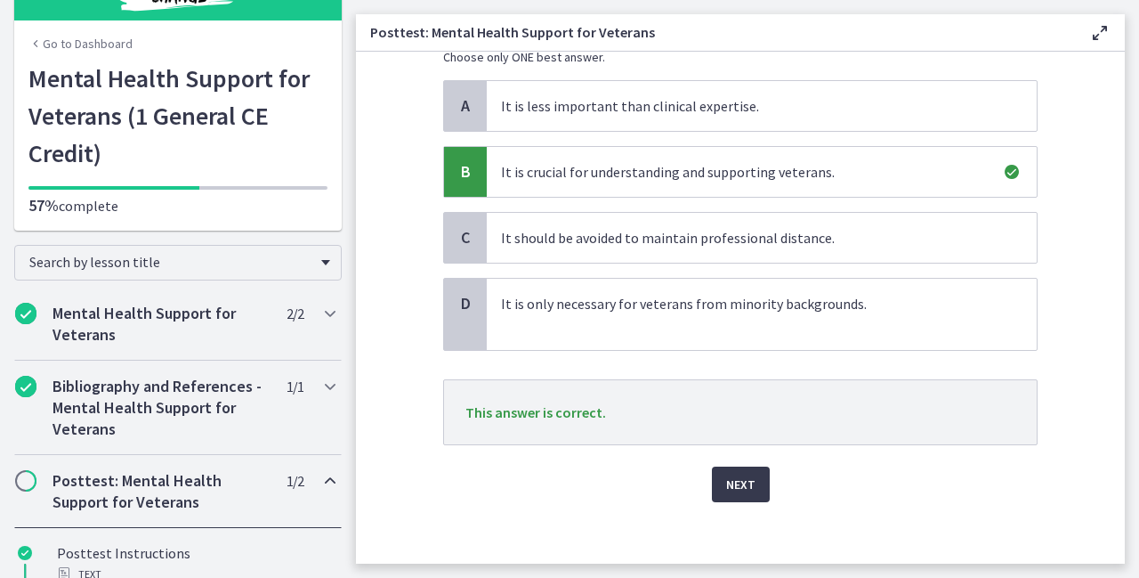
scroll to position [163, 0]
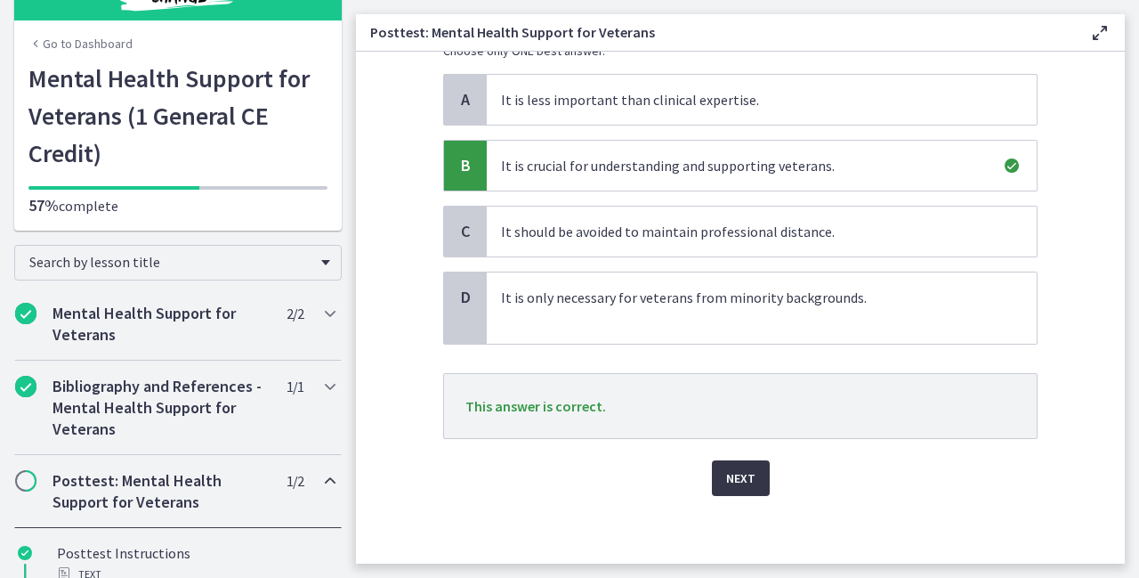
click at [726, 468] on span "Next" at bounding box center [740, 477] width 29 height 21
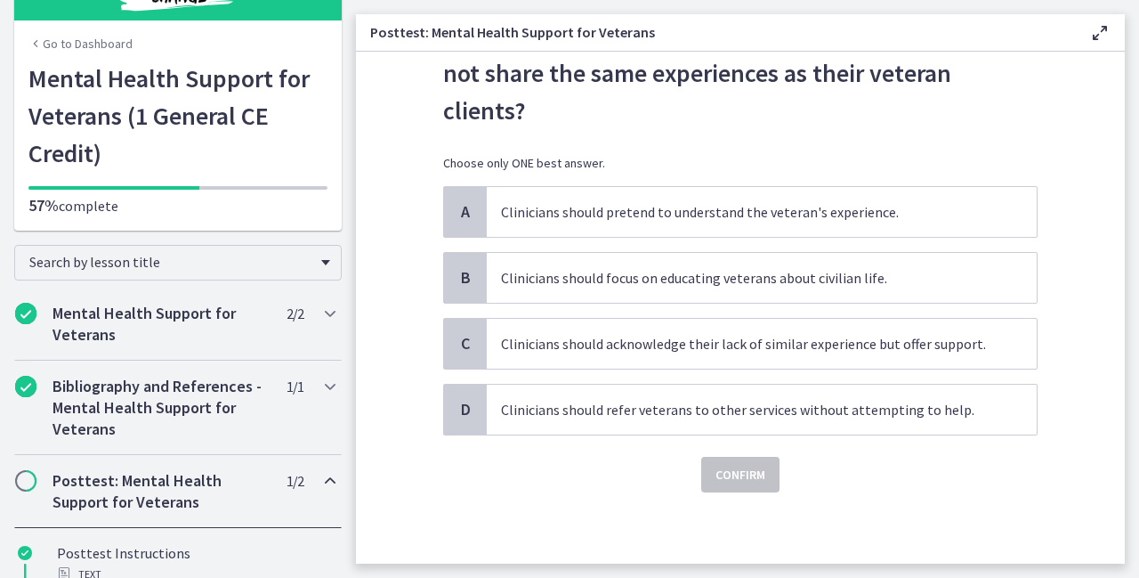
scroll to position [0, 0]
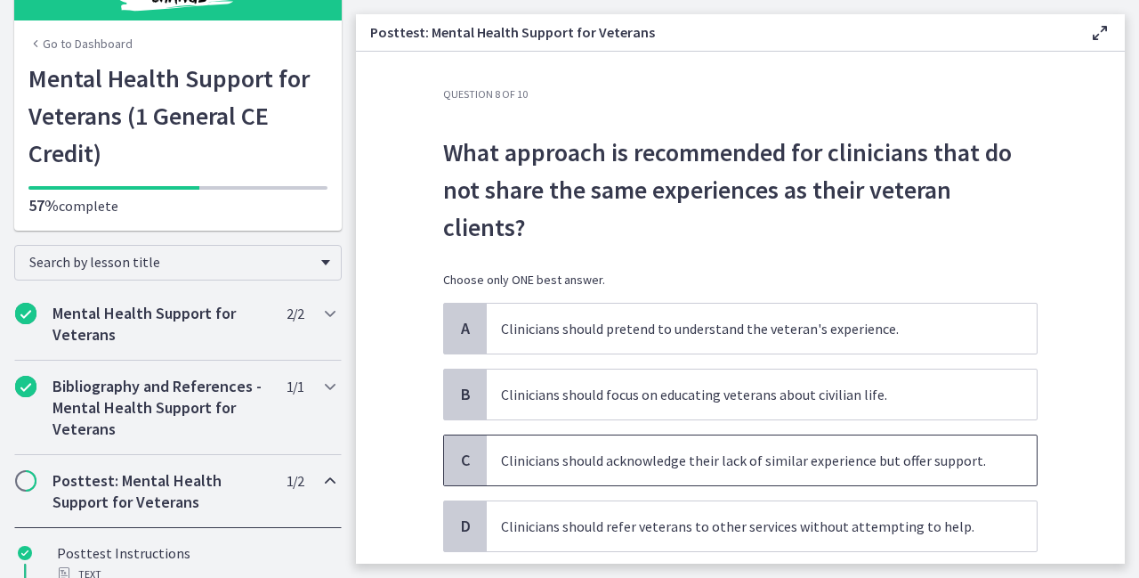
click at [522, 450] on p "Clinicians should acknowledge their lack of similar experience but offer suppor…" at bounding box center [744, 460] width 486 height 21
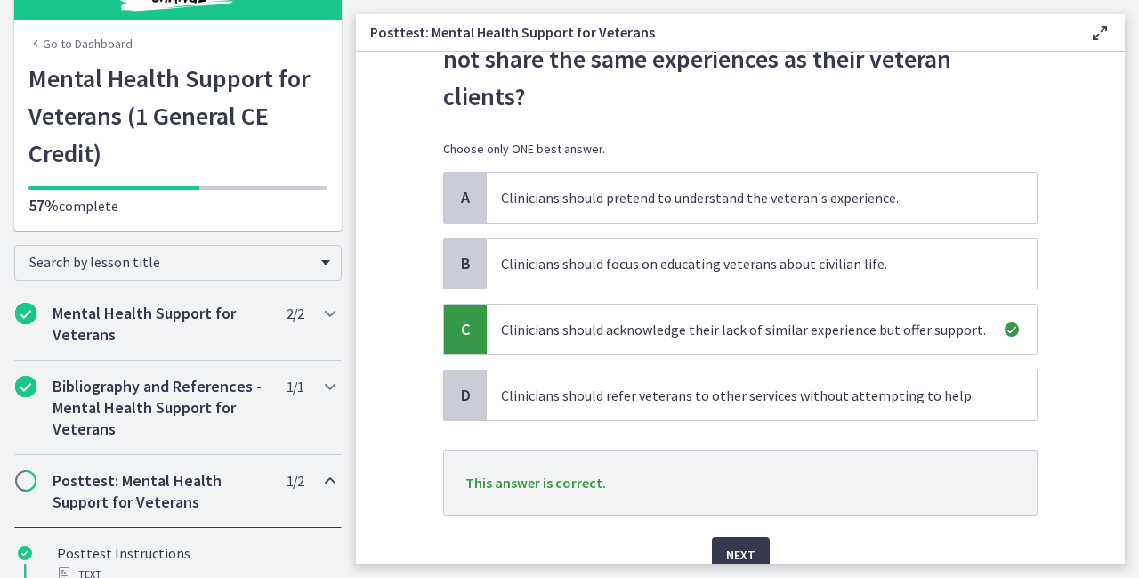
scroll to position [142, 0]
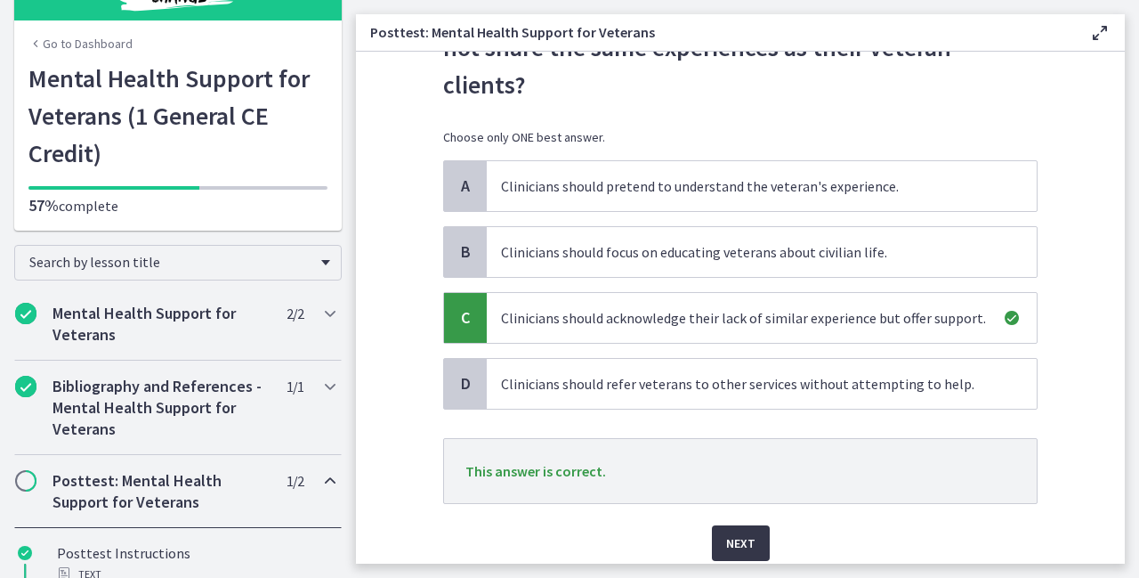
click at [748, 532] on span "Next" at bounding box center [740, 542] width 29 height 21
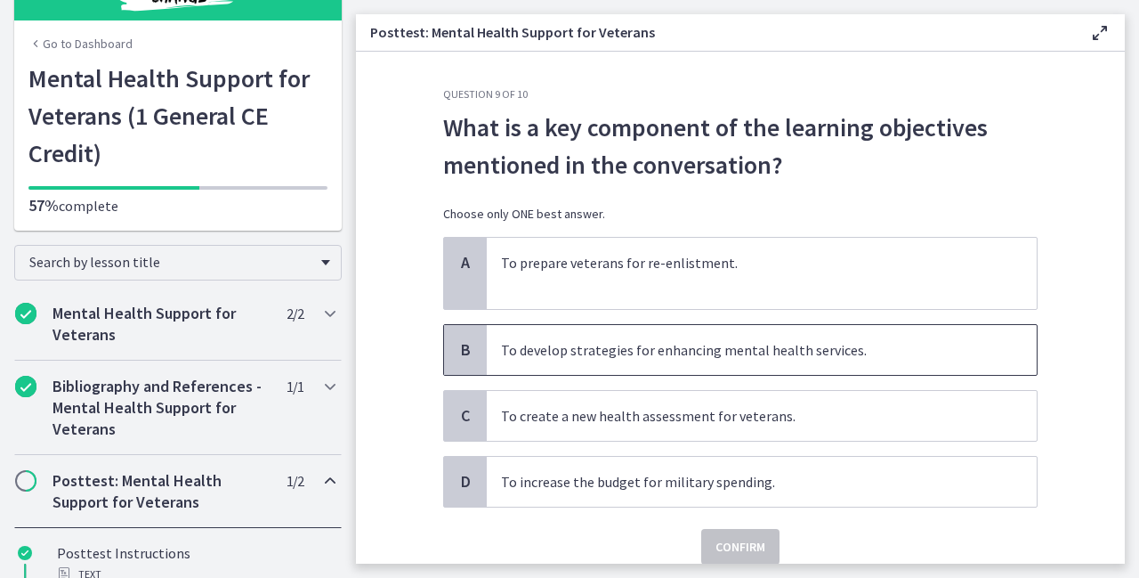
click at [545, 360] on span "To develop strategies for enhancing mental health services." at bounding box center [762, 350] width 550 height 50
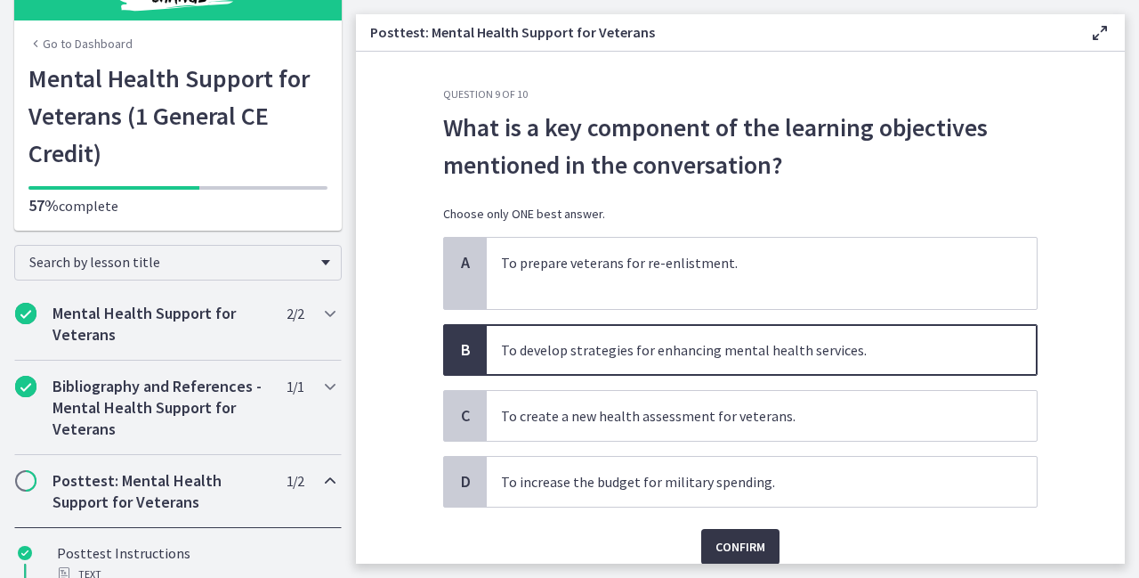
click at [729, 538] on span "Confirm" at bounding box center [741, 546] width 50 height 21
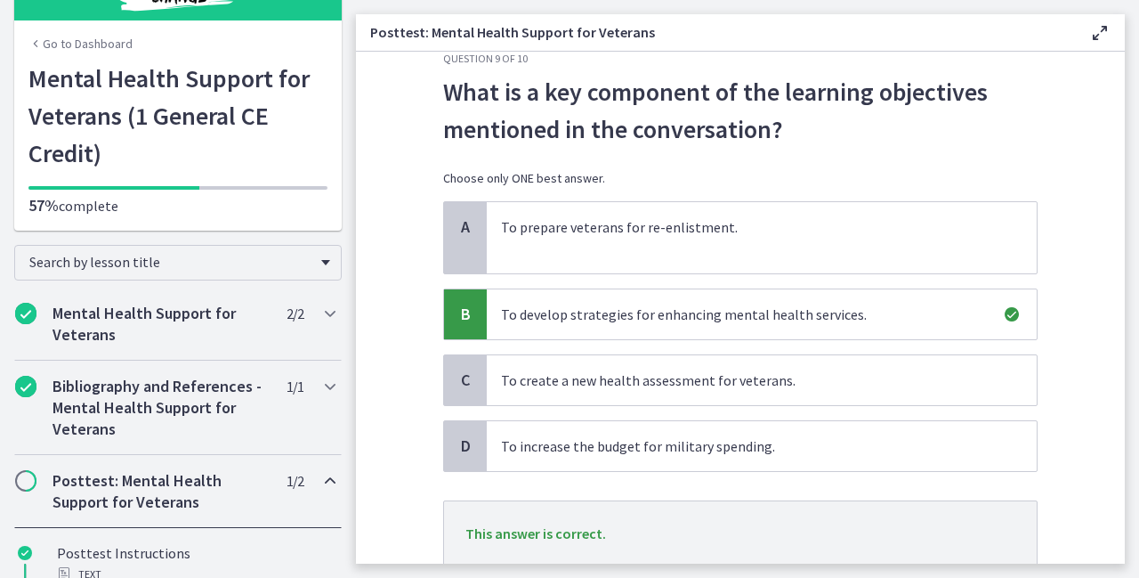
scroll to position [163, 0]
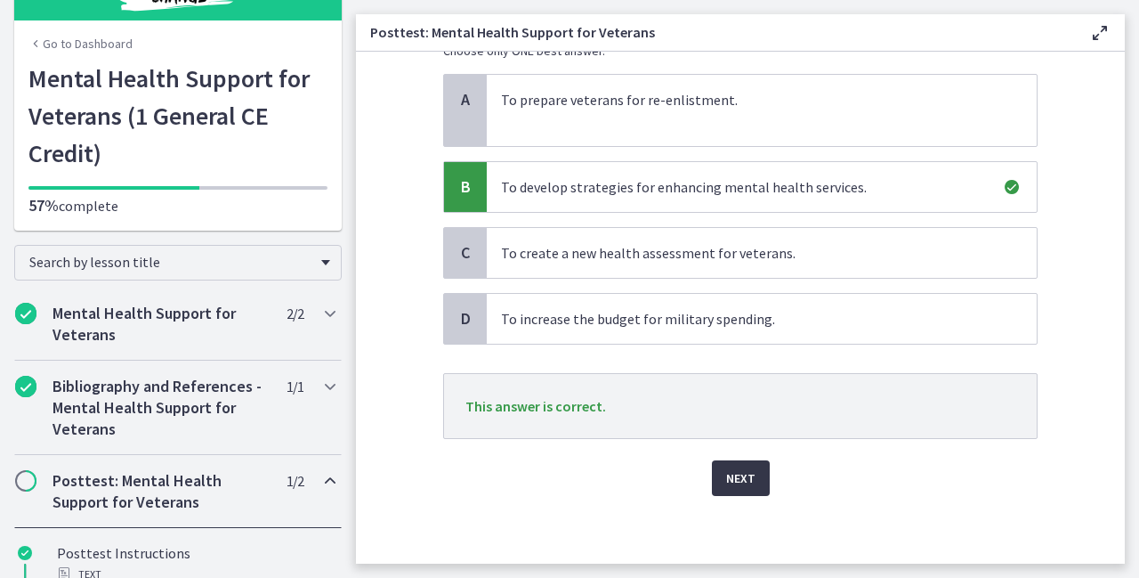
click at [746, 469] on span "Next" at bounding box center [740, 477] width 29 height 21
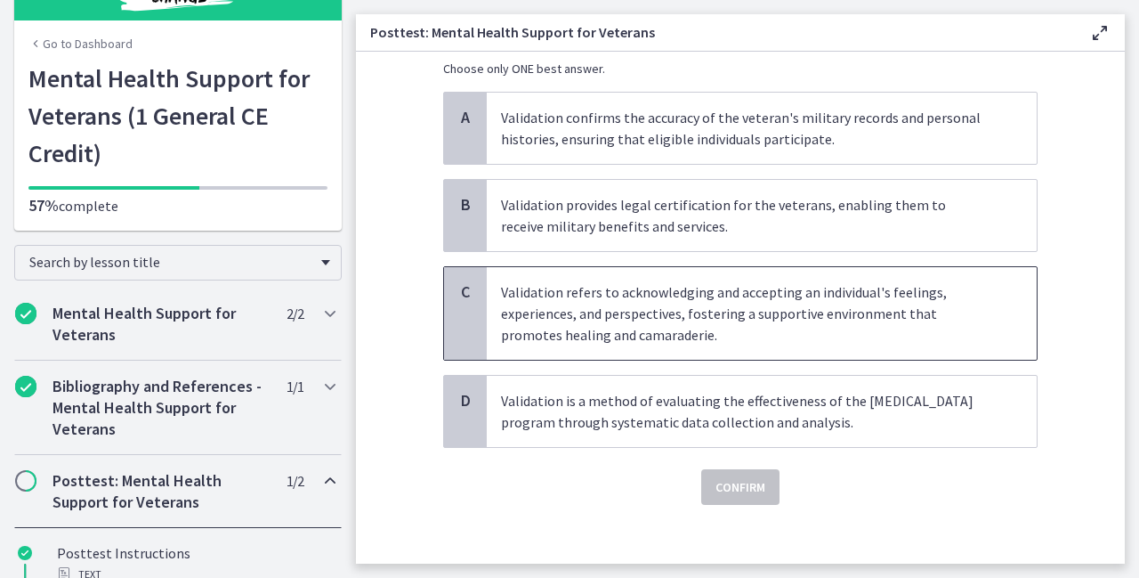
scroll to position [192, 0]
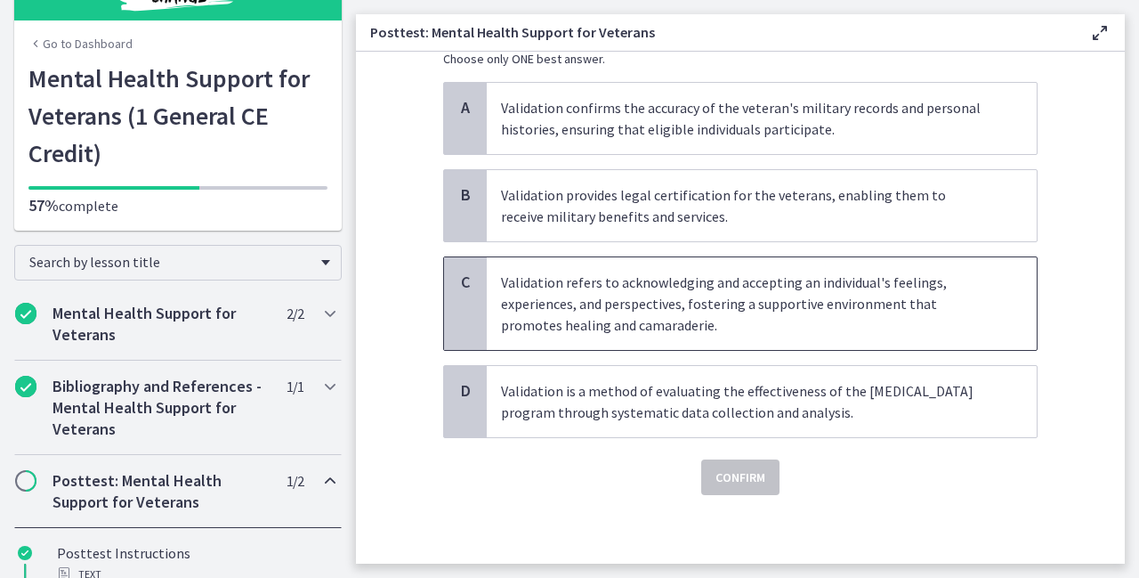
click at [723, 320] on p "Validation refers to acknowledging and accepting an individual's feelings, expe…" at bounding box center [744, 303] width 486 height 64
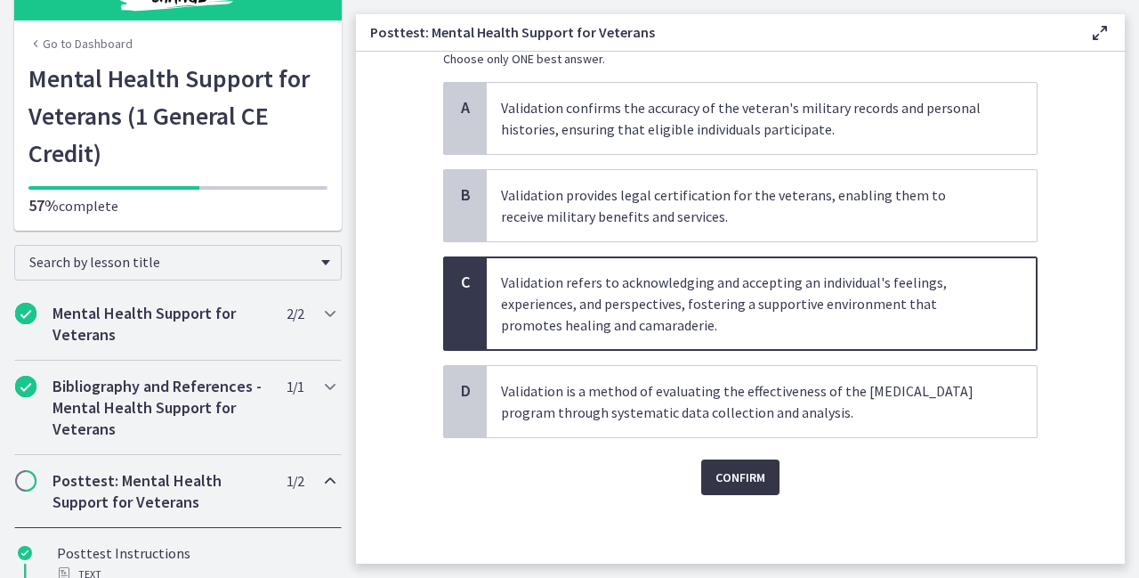
click at [719, 474] on span "Confirm" at bounding box center [741, 476] width 50 height 21
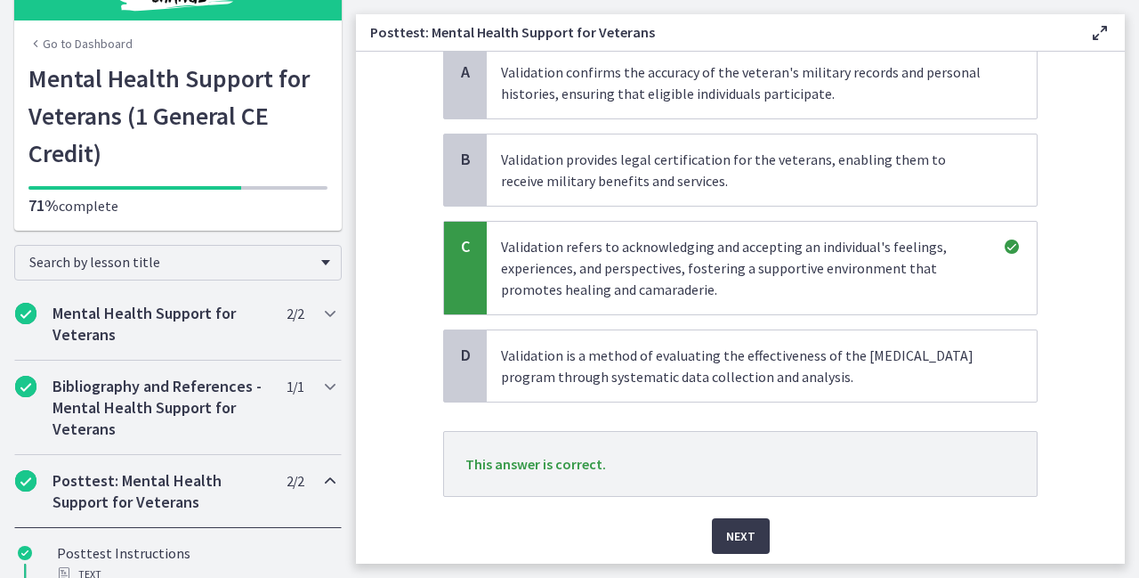
scroll to position [286, 0]
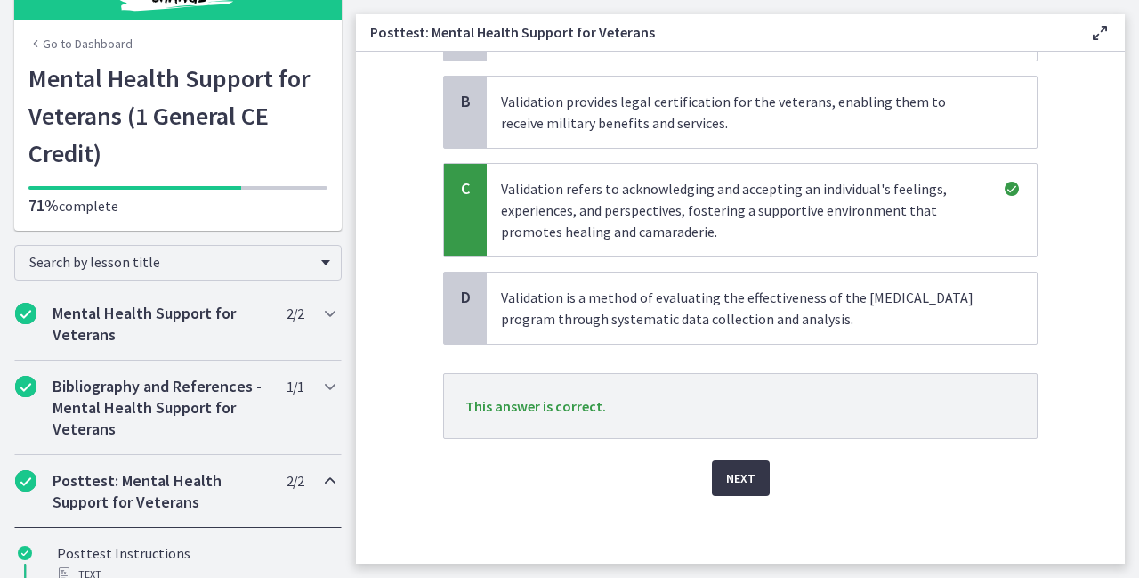
click at [733, 476] on span "Next" at bounding box center [740, 477] width 29 height 21
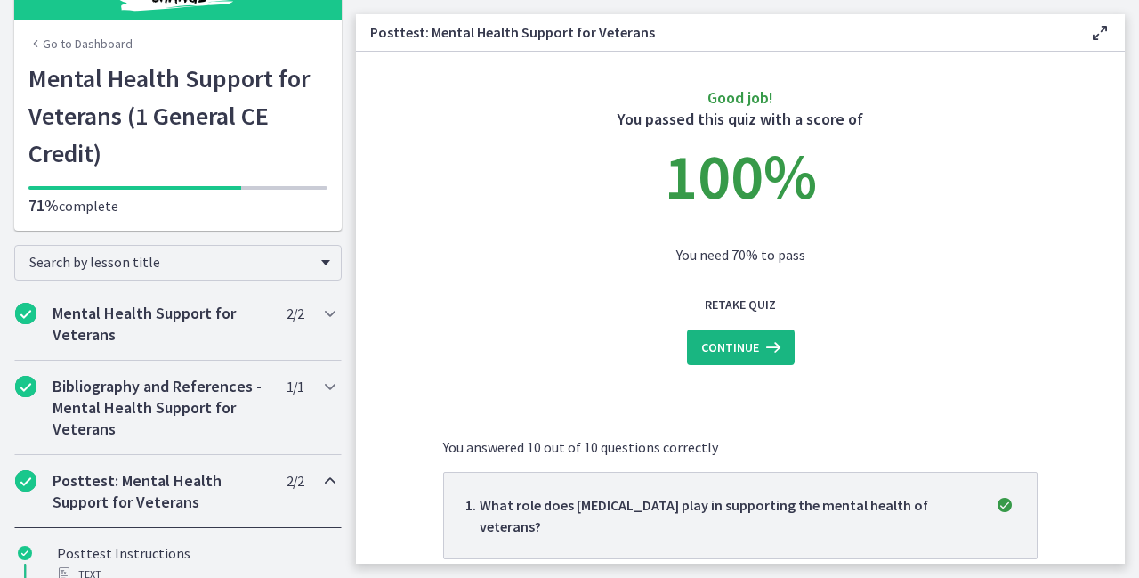
click at [730, 349] on span "Continue" at bounding box center [730, 346] width 58 height 21
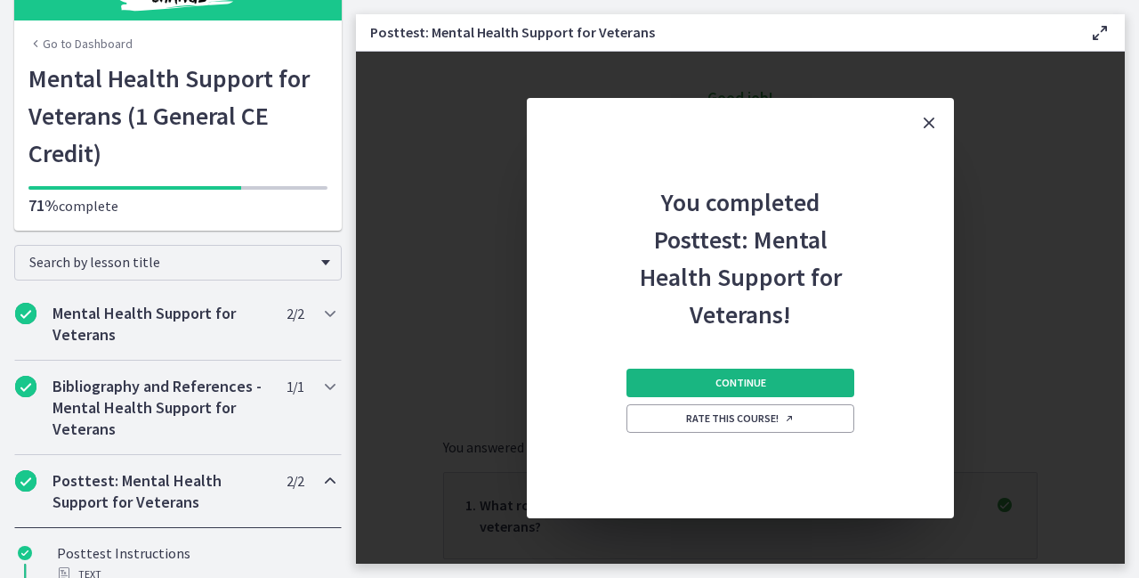
click at [723, 373] on button "Continue" at bounding box center [741, 383] width 228 height 28
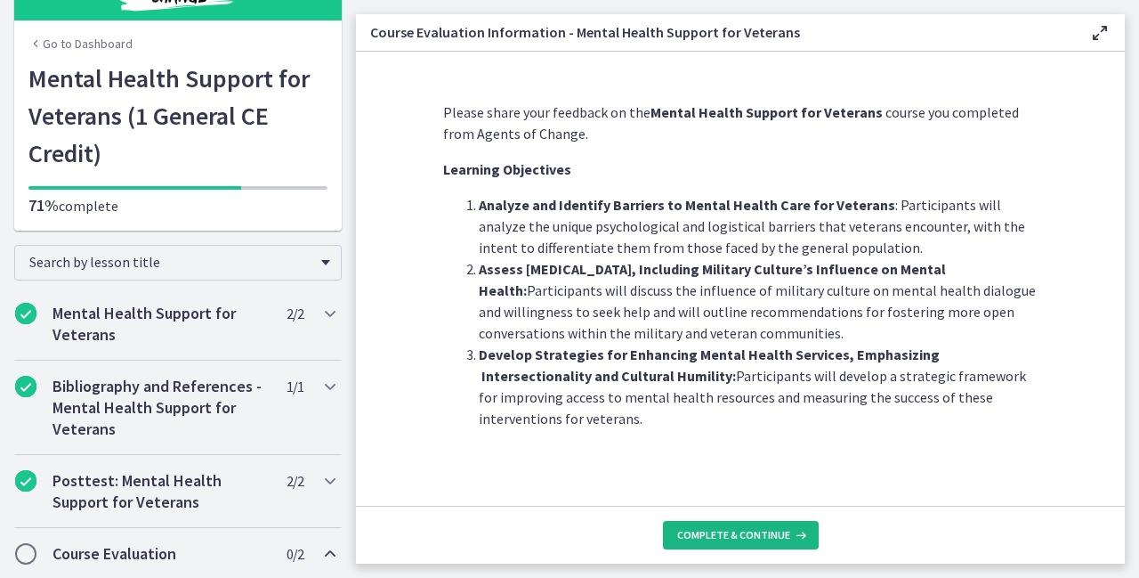
click at [709, 533] on span "Complete & continue" at bounding box center [733, 535] width 113 height 14
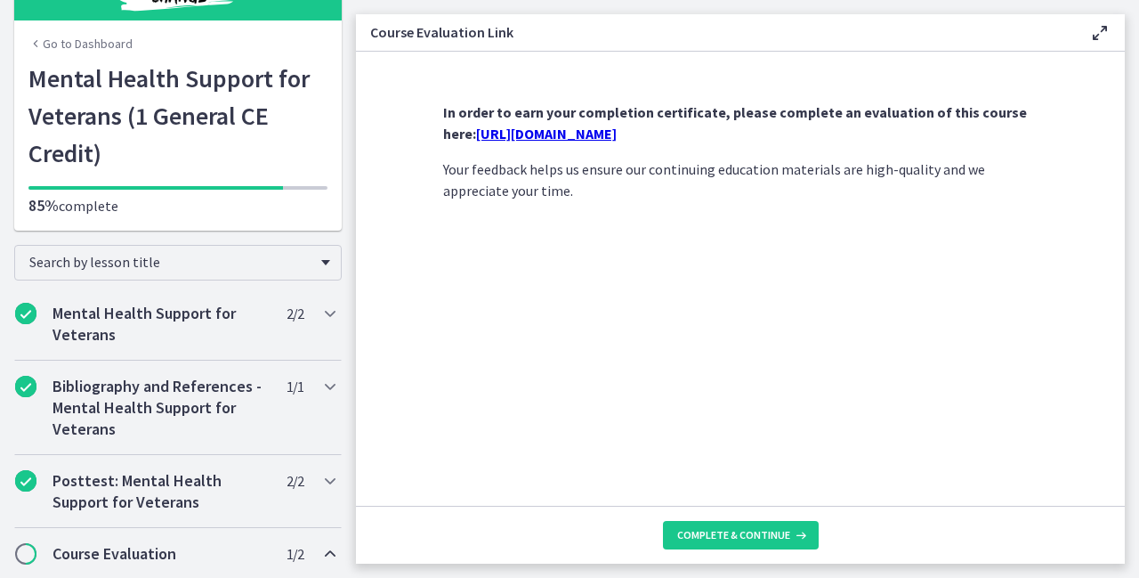
click at [617, 134] on link "https://forms.gle/ptG2yfwrf4jRLHhj7" at bounding box center [546, 134] width 141 height 18
click at [714, 537] on span "Complete & continue" at bounding box center [733, 535] width 113 height 14
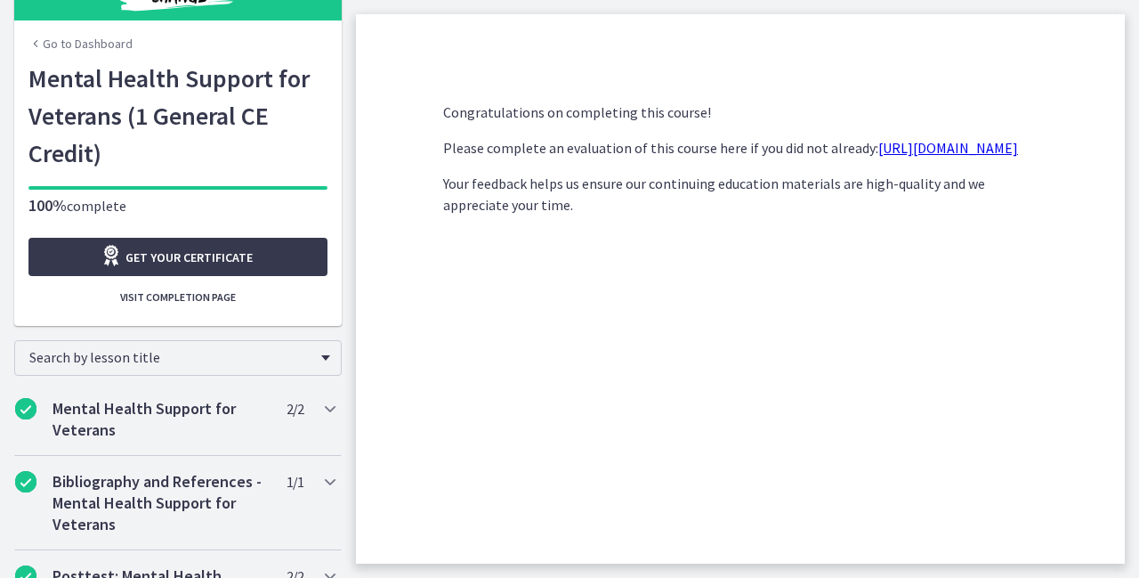
click at [1132, 69] on main "Congratulations on completing this course! Please complete an evaluation of thi…" at bounding box center [747, 289] width 783 height 578
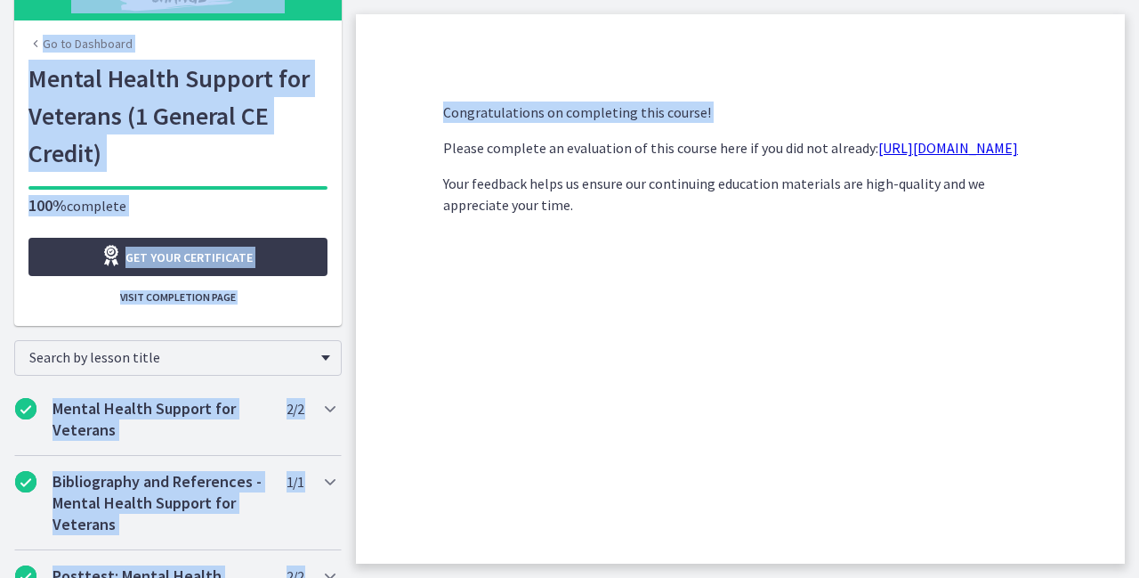
drag, startPoint x: 1132, startPoint y: 69, endPoint x: 134, endPoint y: -39, distance: 1003.6
click at [134, 0] on html "Skip to main content Go to Dashboard Go to Dashboard Go to Dashboard Mental Hea…" at bounding box center [569, 289] width 1139 height 578
drag, startPoint x: 134, startPoint y: -39, endPoint x: 78, endPoint y: 41, distance: 97.8
click at [78, 41] on link "Go to Dashboard" at bounding box center [80, 44] width 104 height 18
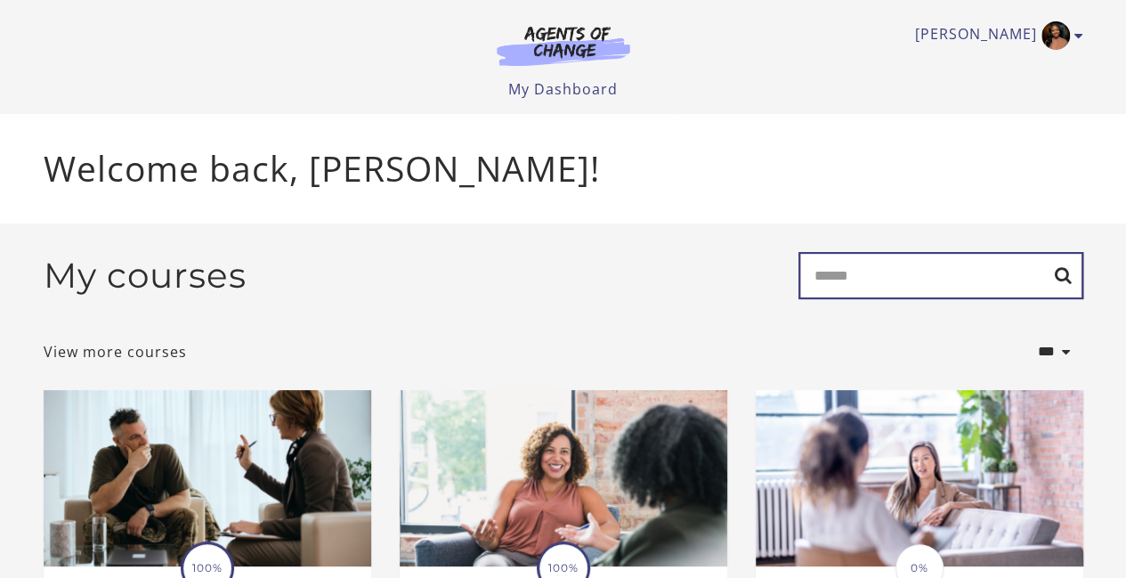
click at [845, 271] on input "Search" at bounding box center [940, 275] width 285 height 47
type input "******"
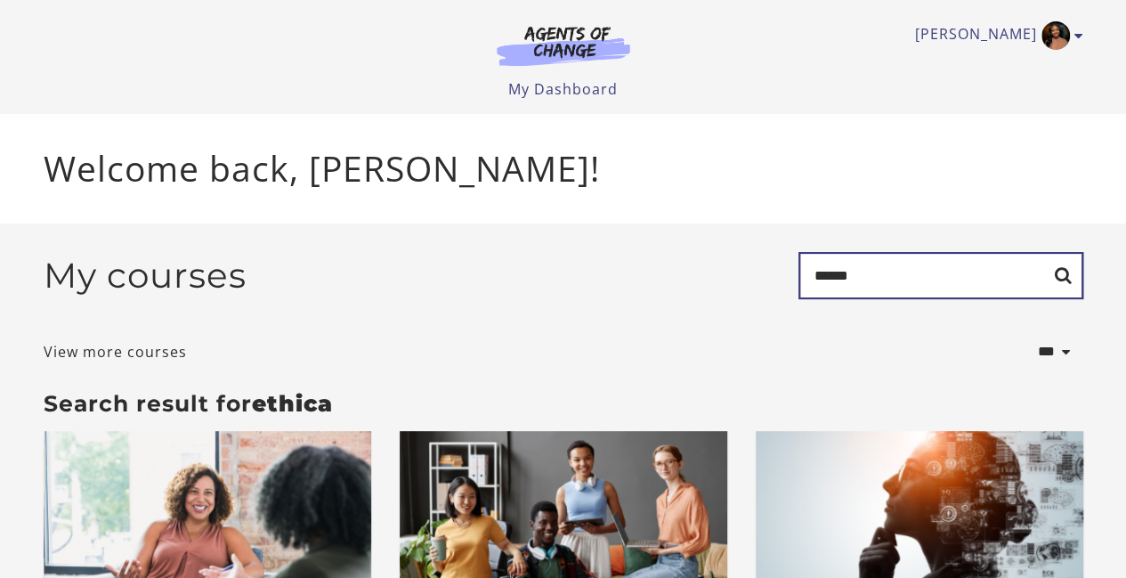
type input "******"
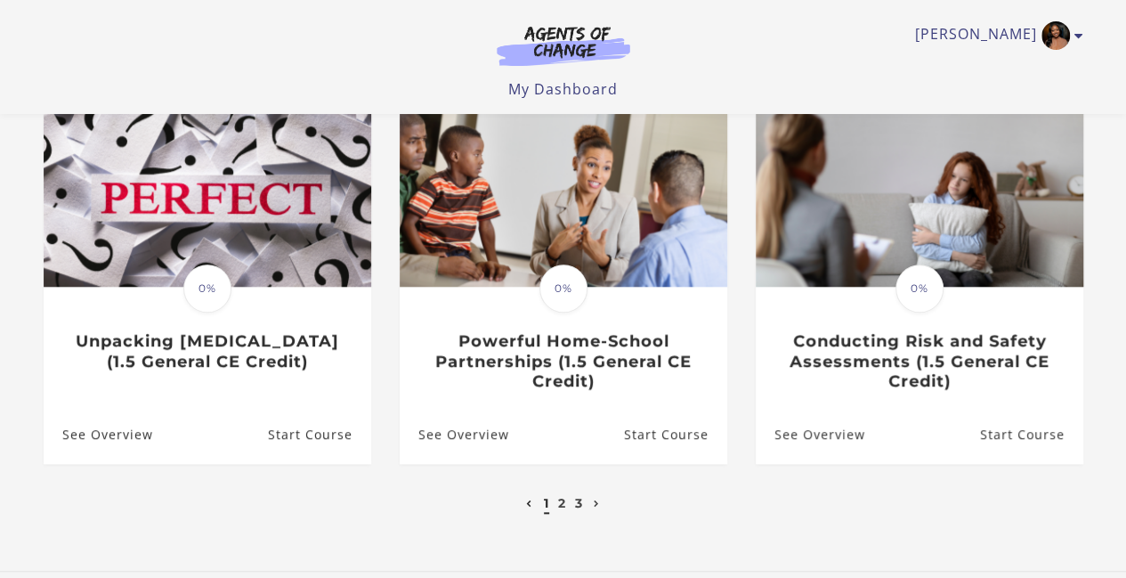
scroll to position [593, 0]
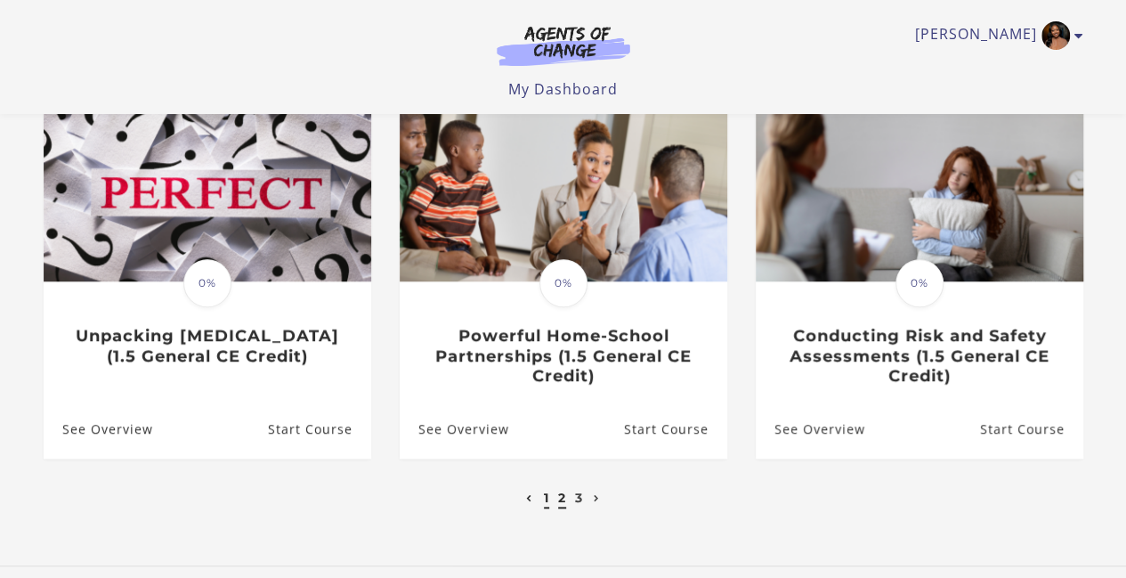
click at [561, 504] on link "2" at bounding box center [562, 498] width 8 height 16
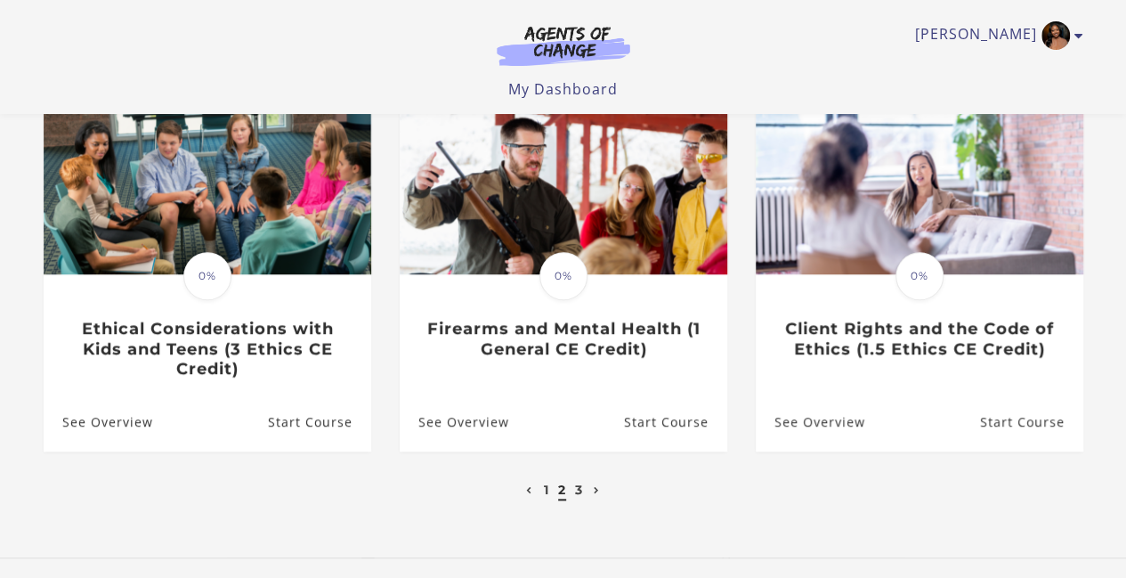
scroll to position [605, 0]
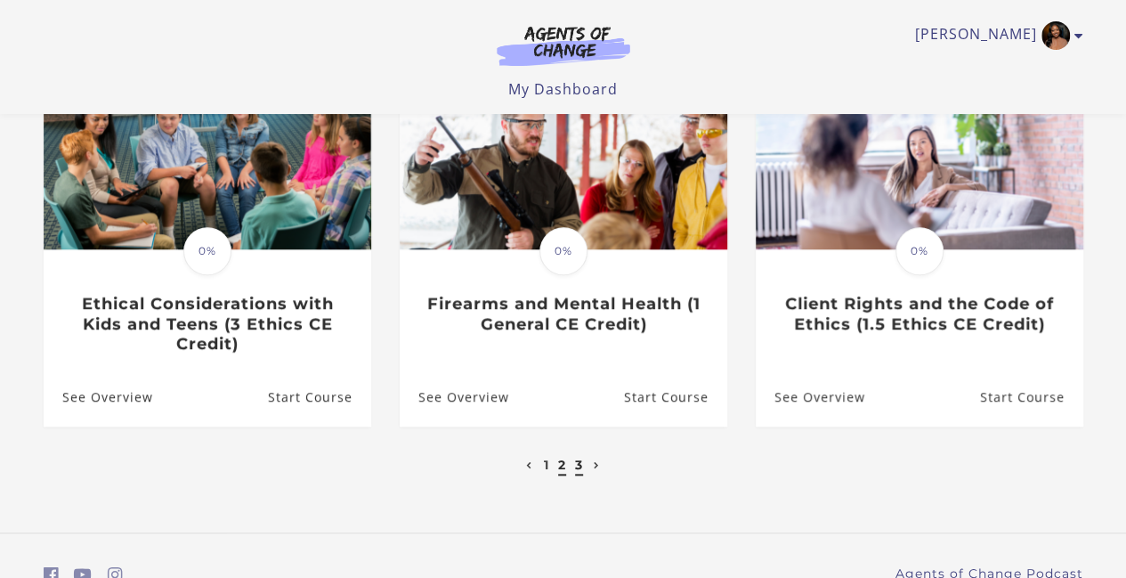
click at [582, 473] on link "3" at bounding box center [579, 465] width 8 height 16
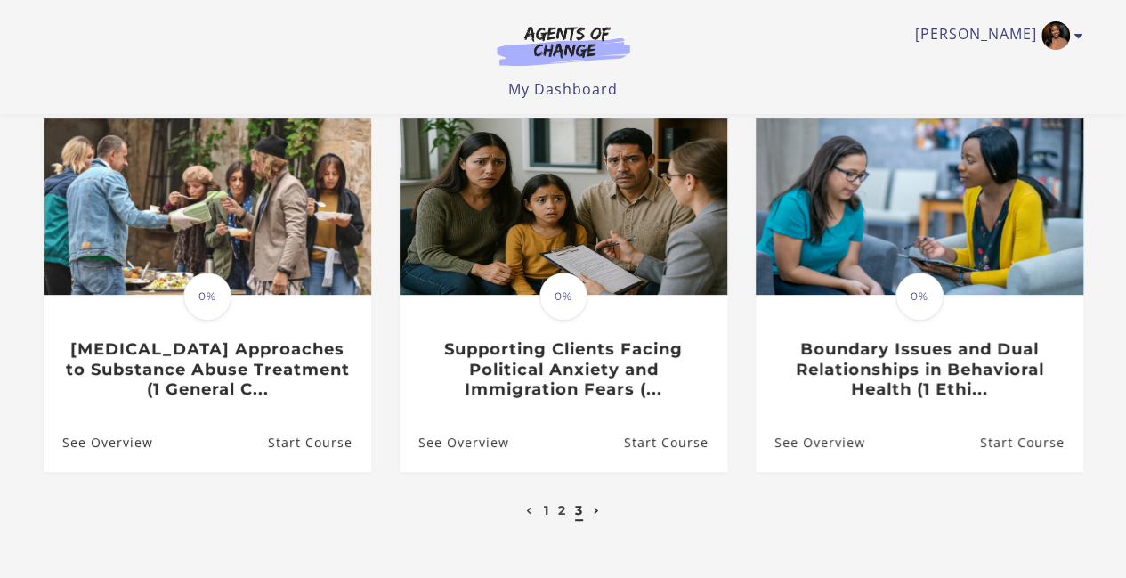
scroll to position [214, 0]
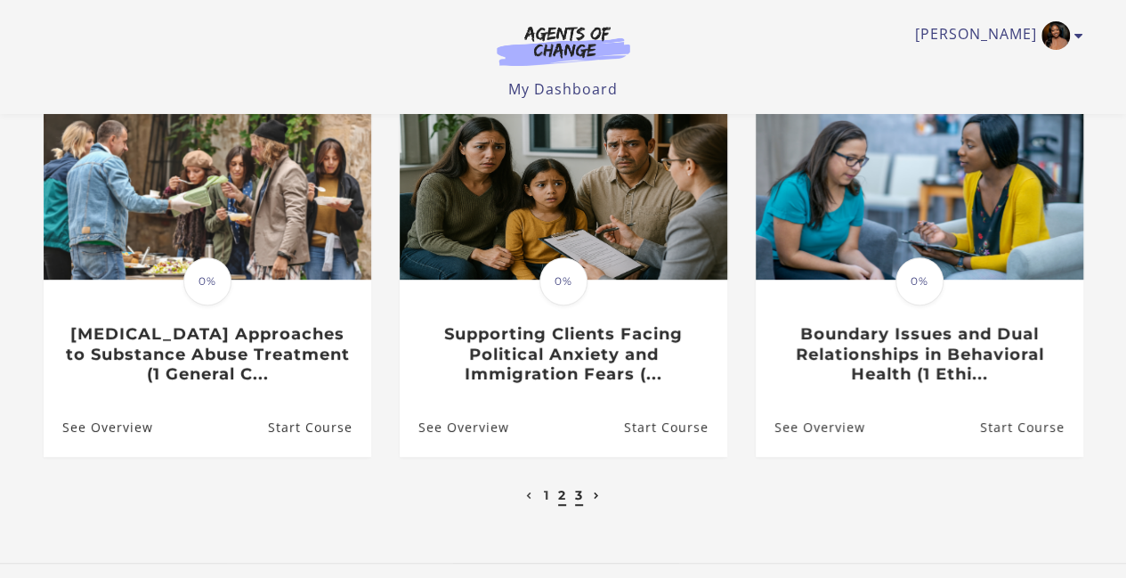
click at [560, 498] on link "2" at bounding box center [562, 495] width 8 height 16
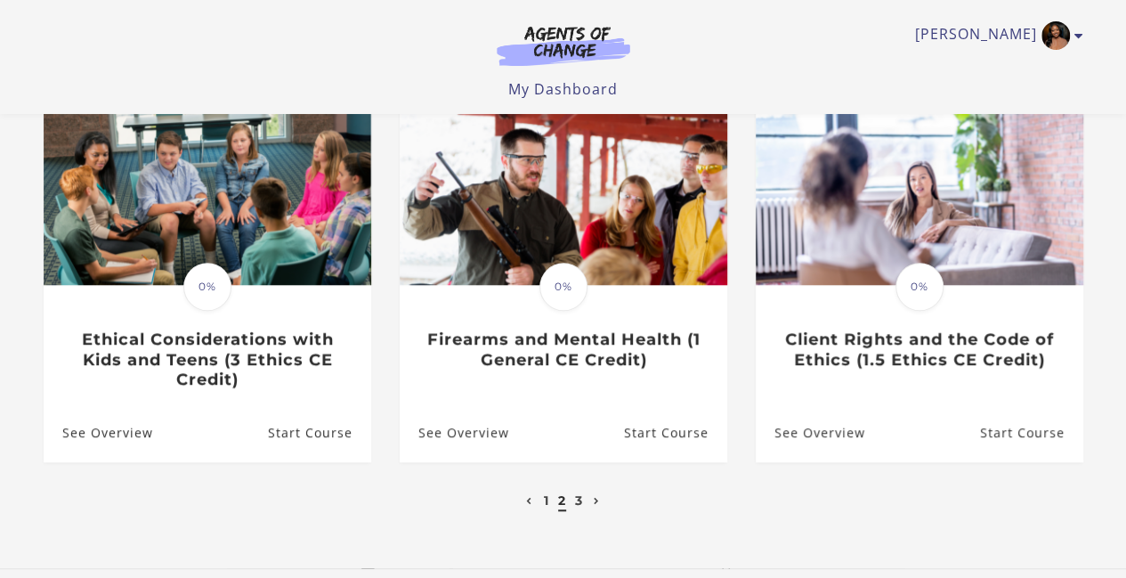
scroll to position [605, 0]
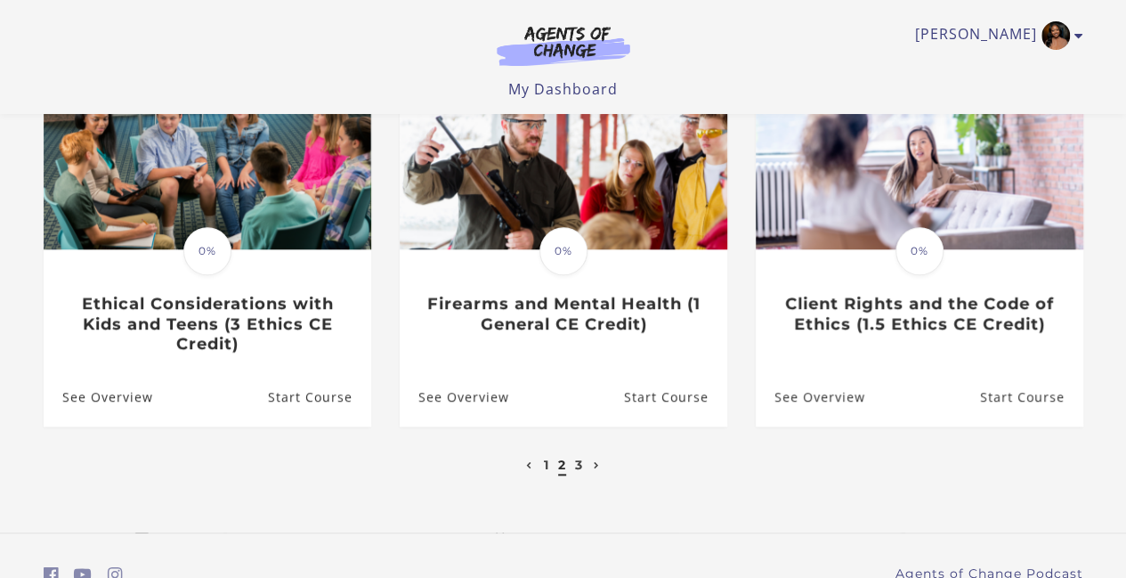
click at [541, 471] on li "1" at bounding box center [546, 464] width 10 height 21
click at [545, 469] on link "1" at bounding box center [546, 465] width 5 height 16
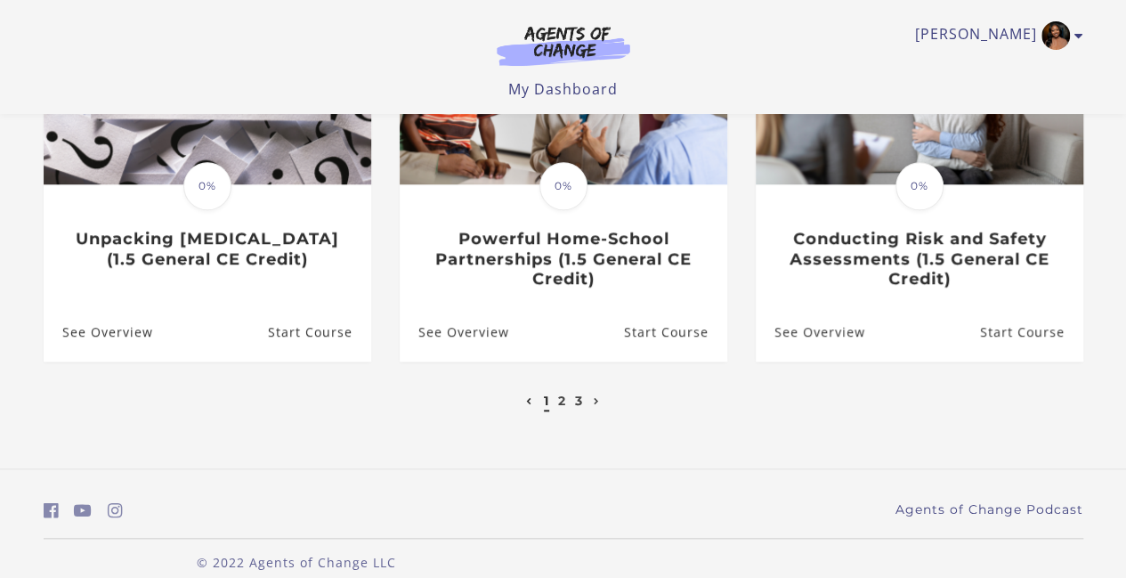
scroll to position [700, 0]
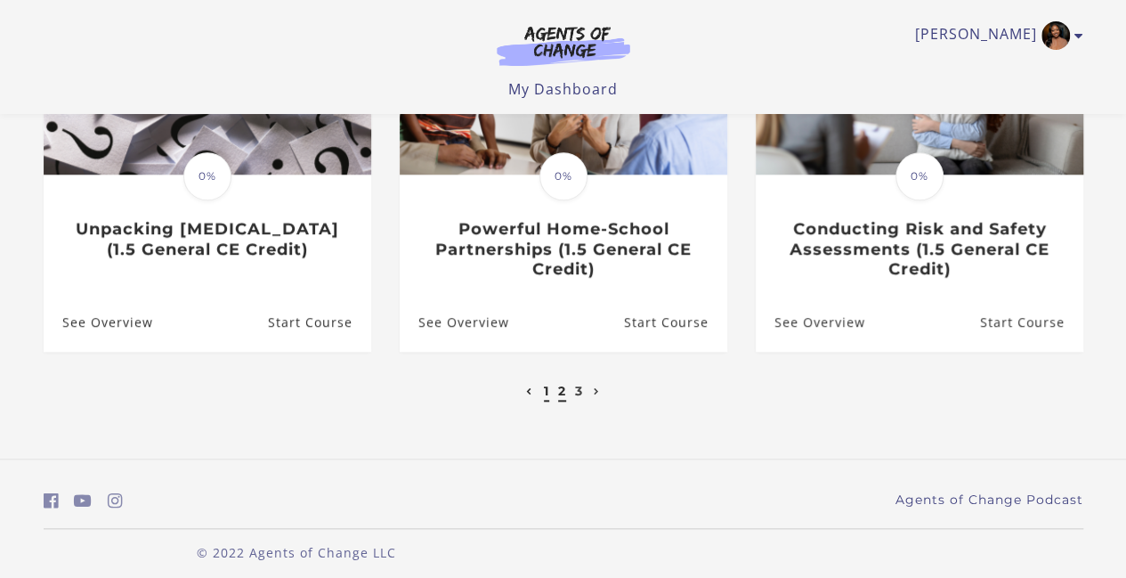
click at [563, 395] on link "2" at bounding box center [562, 391] width 8 height 16
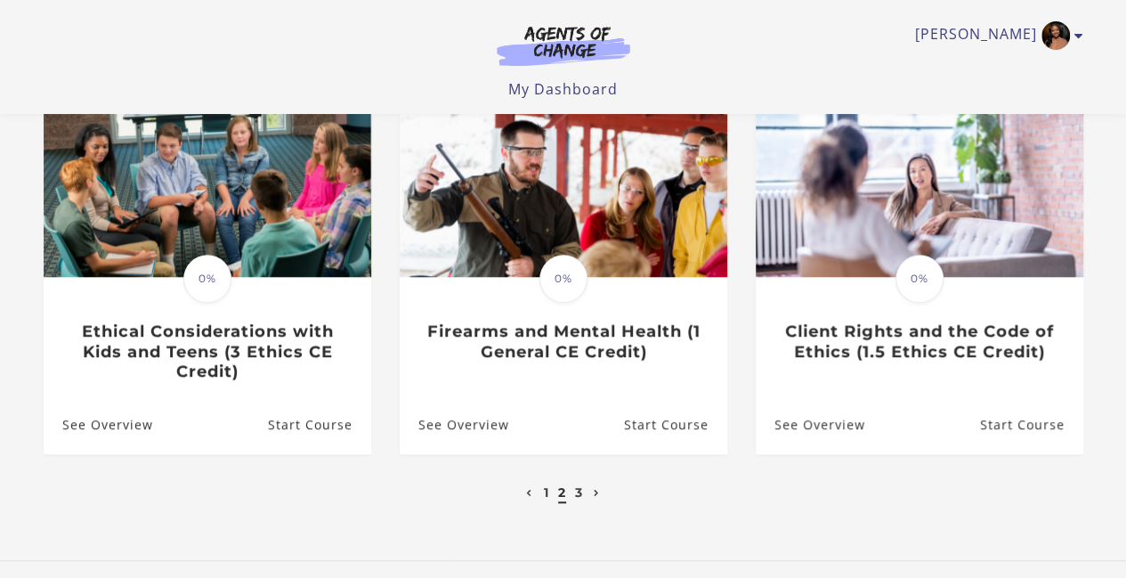
scroll to position [593, 0]
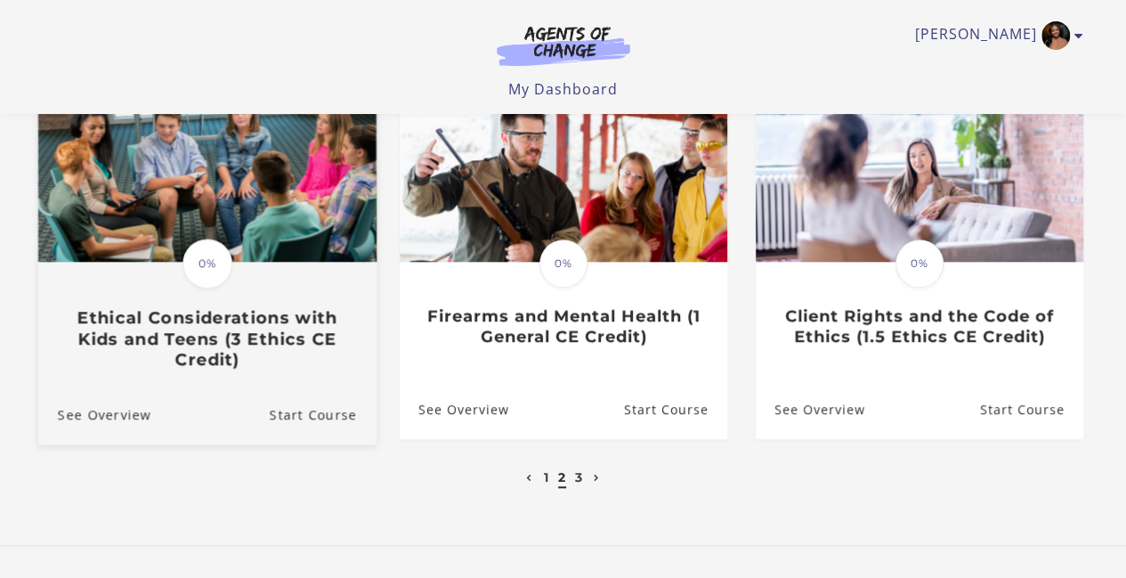
click at [279, 338] on h3 "Ethical Considerations with Kids and Teens (3 Ethics CE Credit)" at bounding box center [206, 338] width 299 height 62
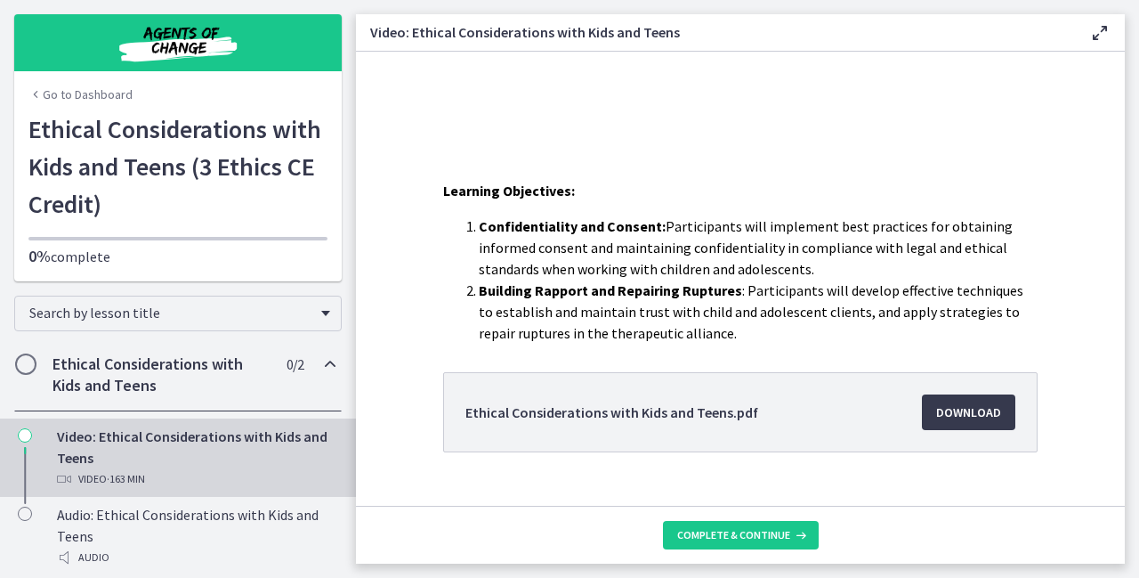
scroll to position [304, 0]
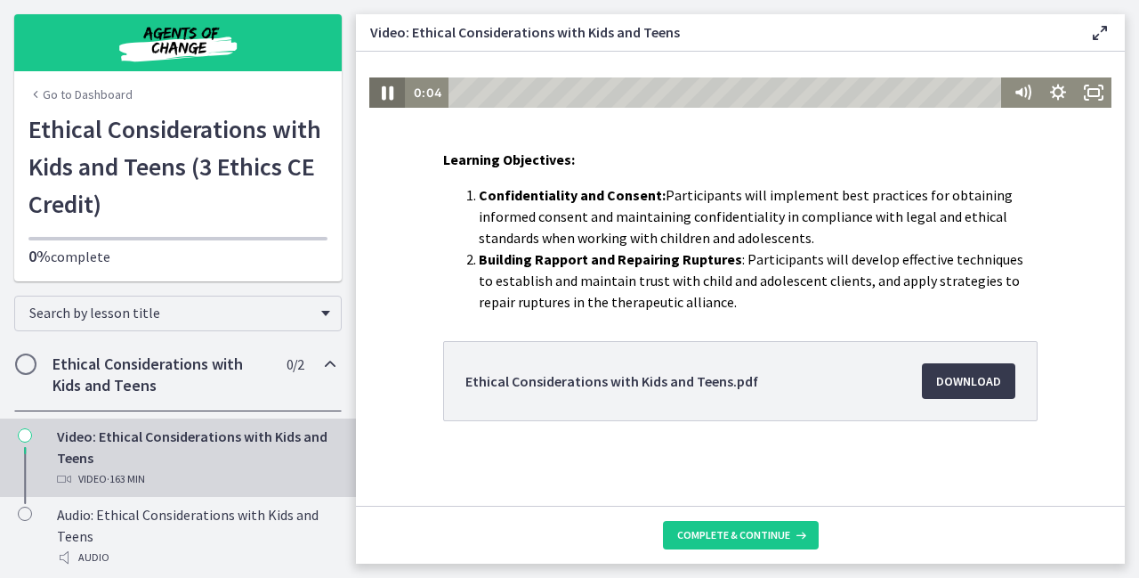
click at [382, 94] on icon "Pause" at bounding box center [388, 93] width 12 height 14
